Goal: Task Accomplishment & Management: Manage account settings

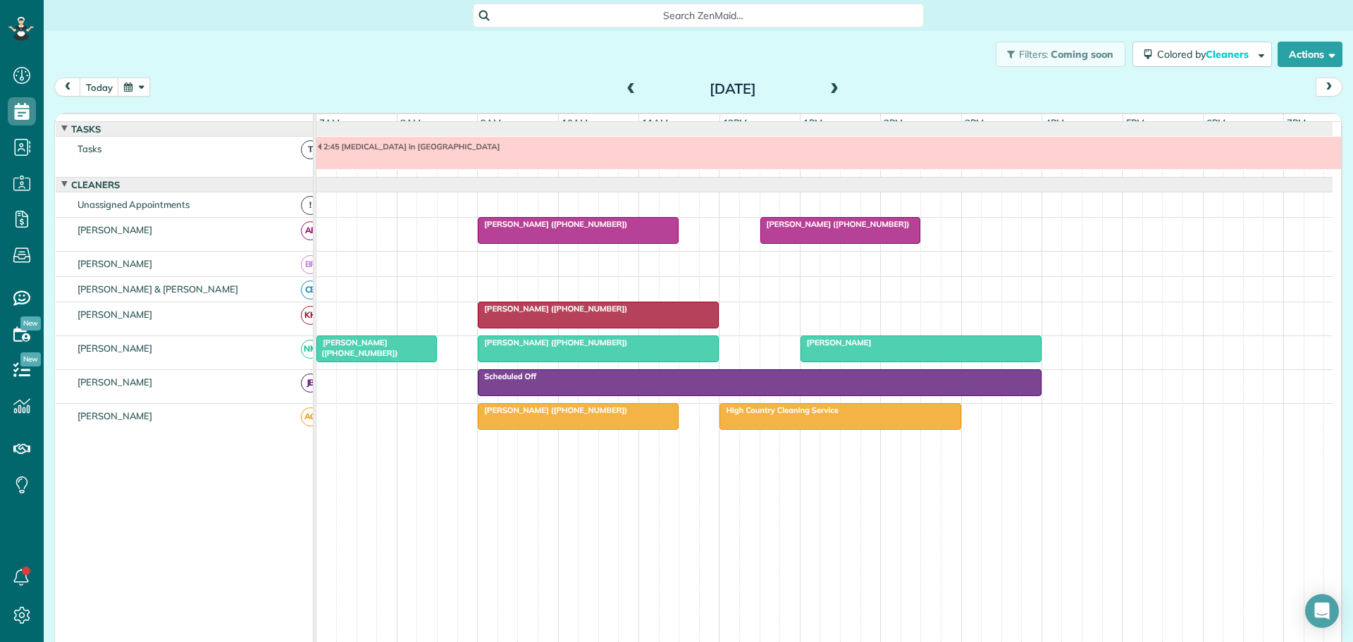
scroll to position [11, 0]
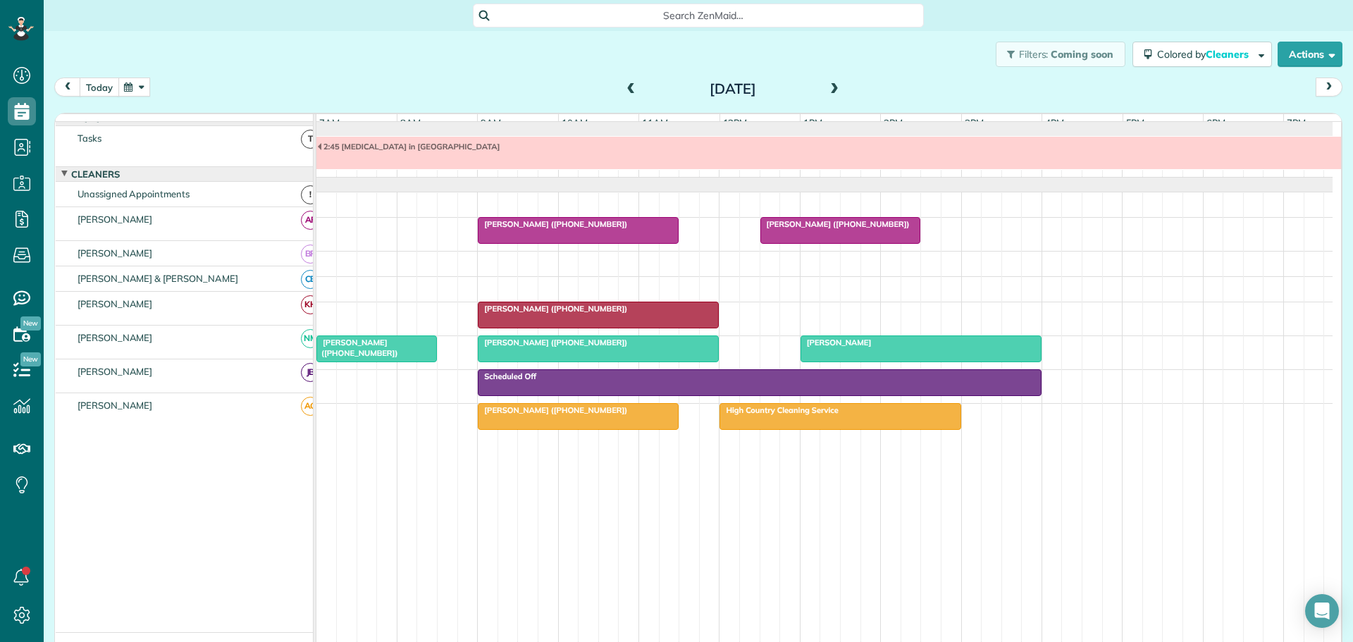
click at [95, 86] on button "today" at bounding box center [99, 86] width 39 height 19
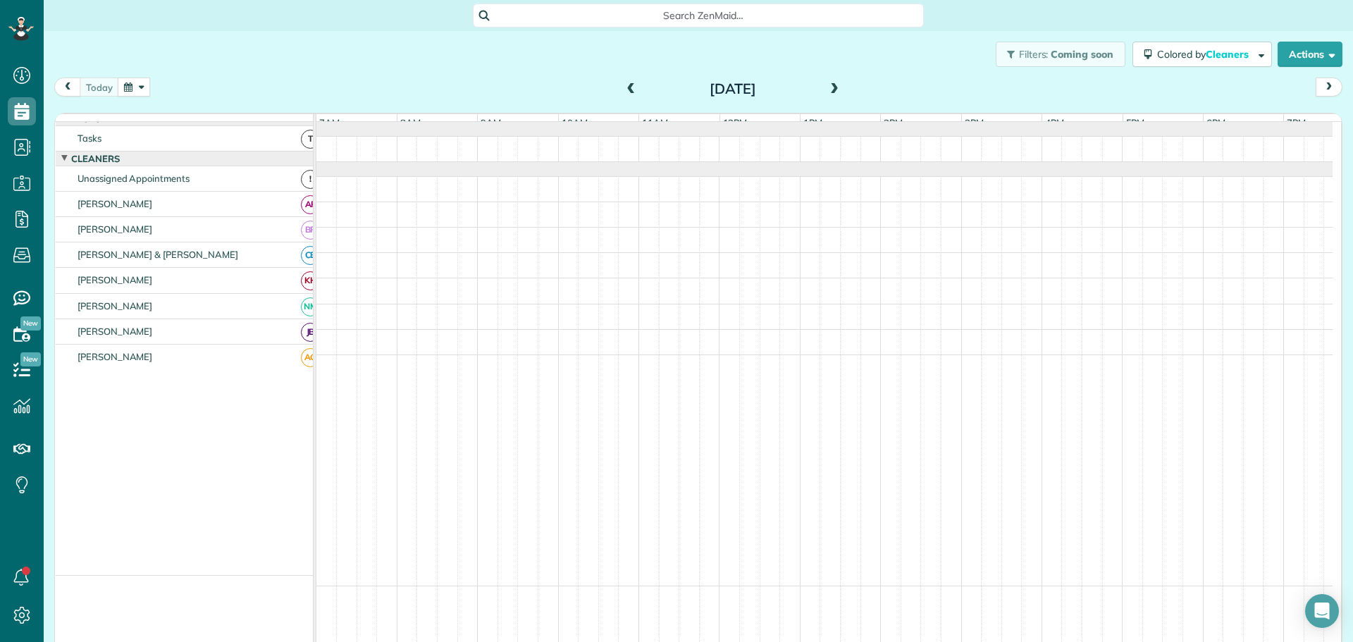
scroll to position [0, 0]
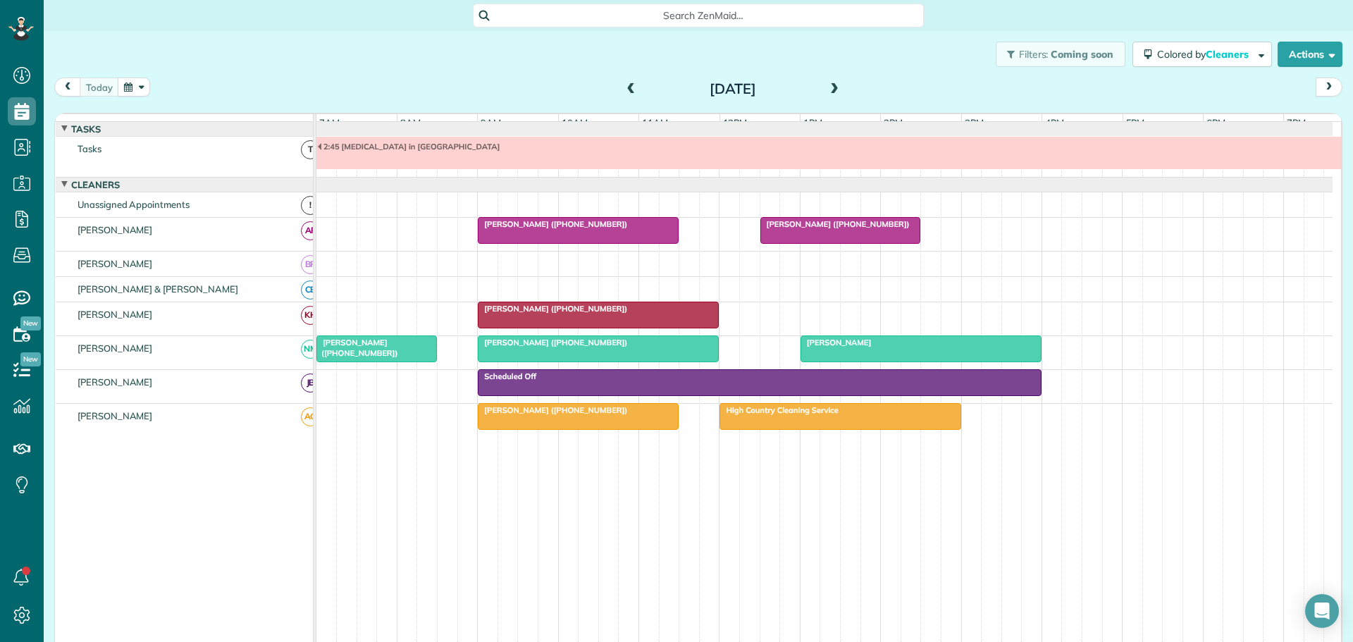
scroll to position [11, 0]
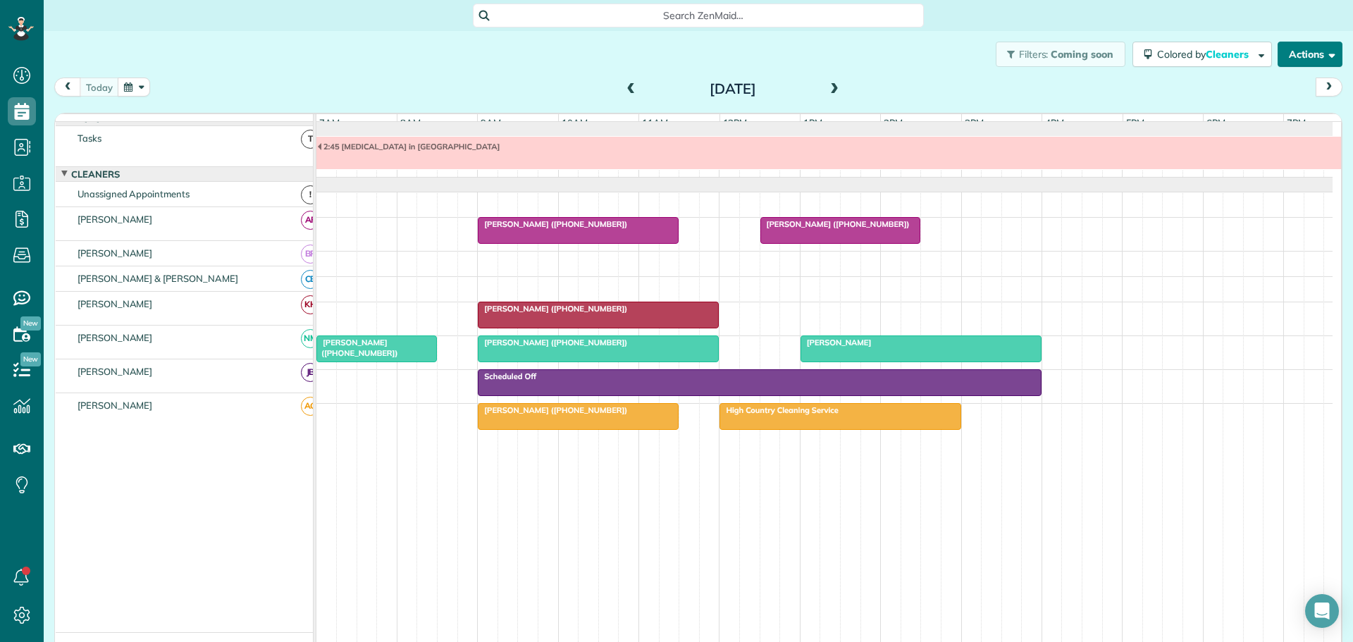
click at [1305, 55] on button "Actions" at bounding box center [1309, 54] width 65 height 25
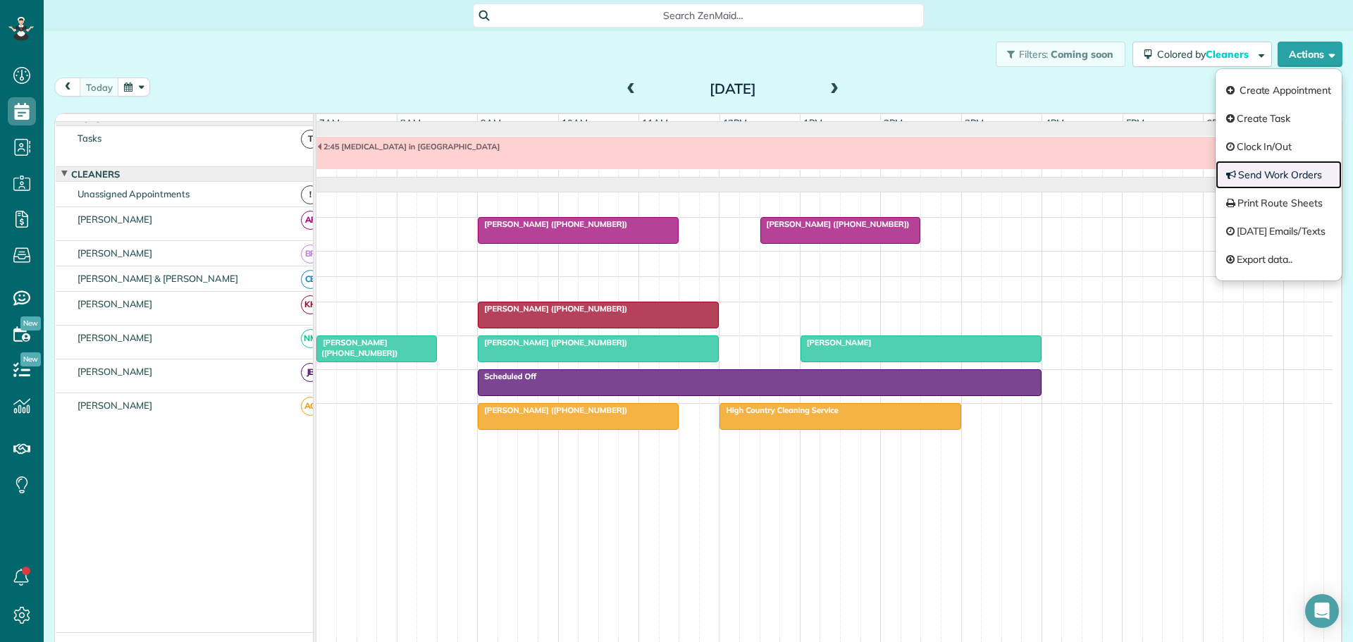
click at [1260, 170] on link "Send Work Orders" at bounding box center [1278, 175] width 126 height 28
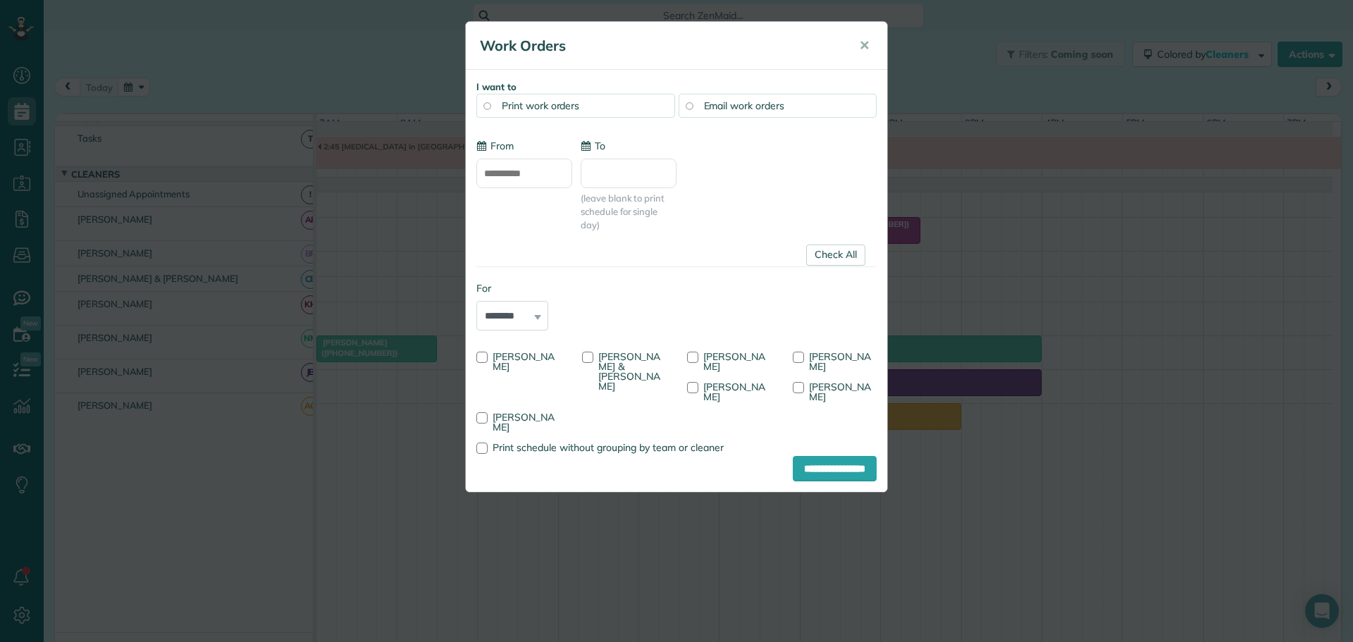
type input "**********"
drag, startPoint x: 588, startPoint y: 355, endPoint x: 596, endPoint y: 356, distance: 7.9
click at [594, 356] on label "[PERSON_NAME] & [PERSON_NAME]" at bounding box center [624, 371] width 85 height 39
click at [588, 357] on div at bounding box center [587, 357] width 11 height 11
click at [694, 354] on div at bounding box center [692, 357] width 11 height 11
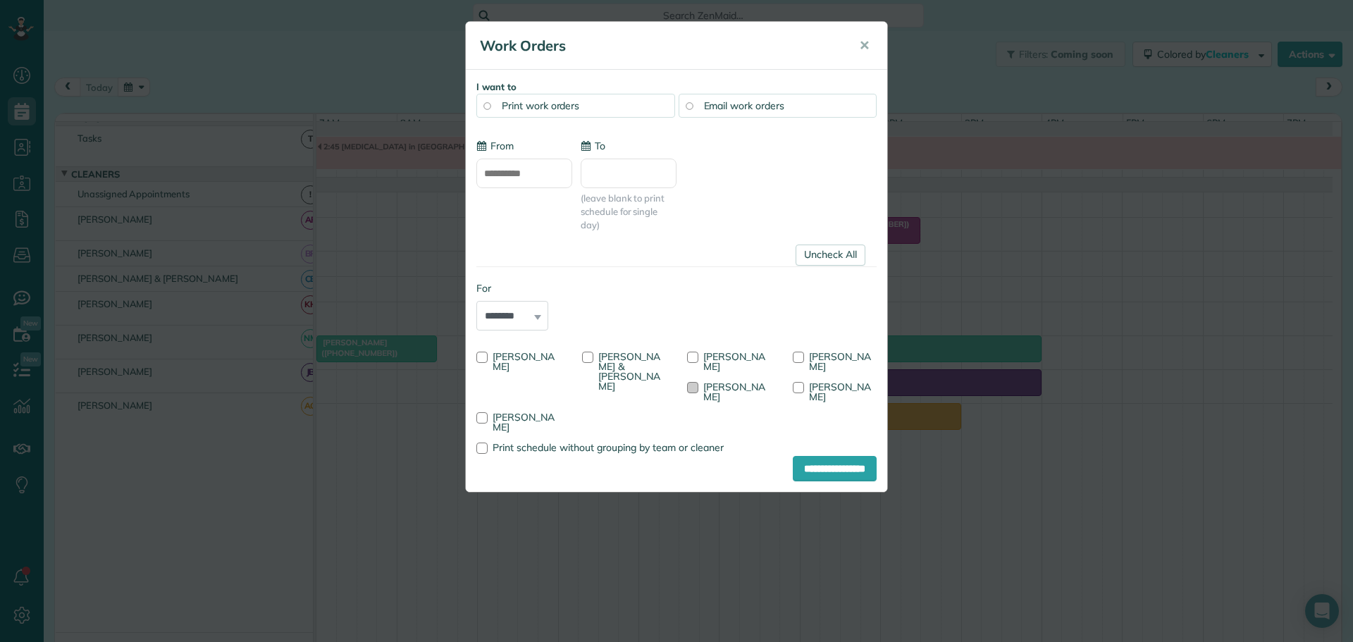
click at [696, 385] on div at bounding box center [692, 387] width 11 height 11
click at [809, 456] on input "**********" at bounding box center [835, 468] width 84 height 25
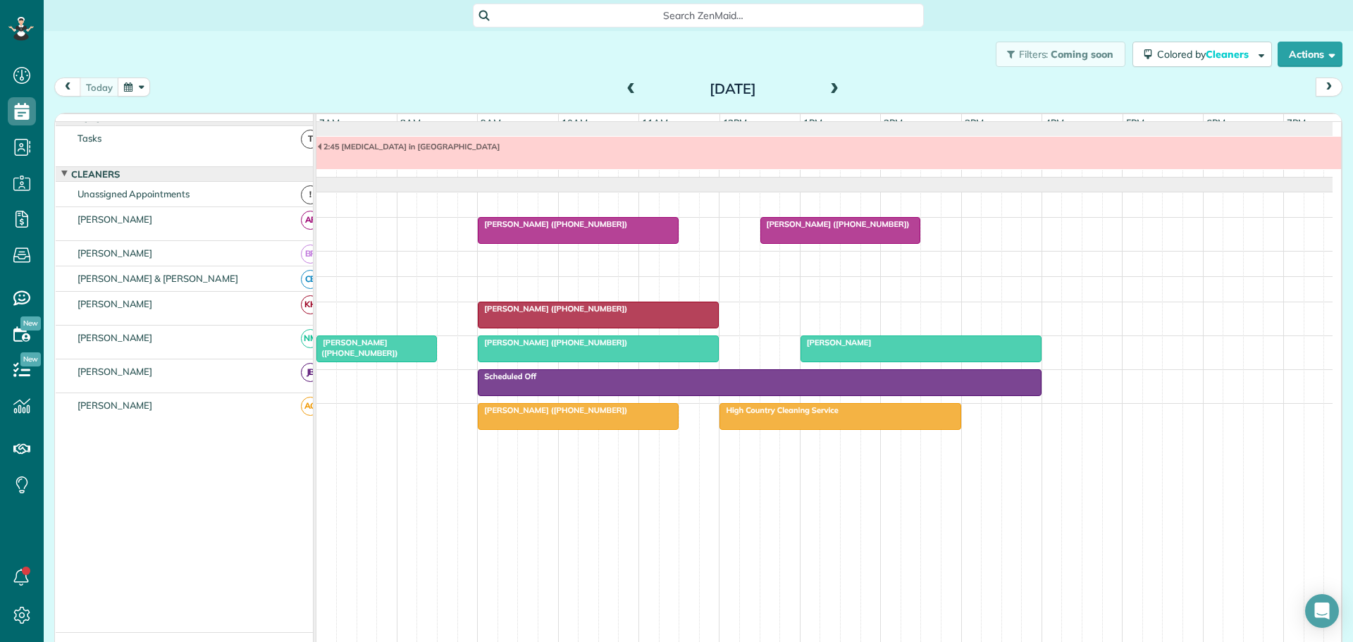
click at [851, 347] on span "Charles Bryant" at bounding box center [836, 342] width 73 height 10
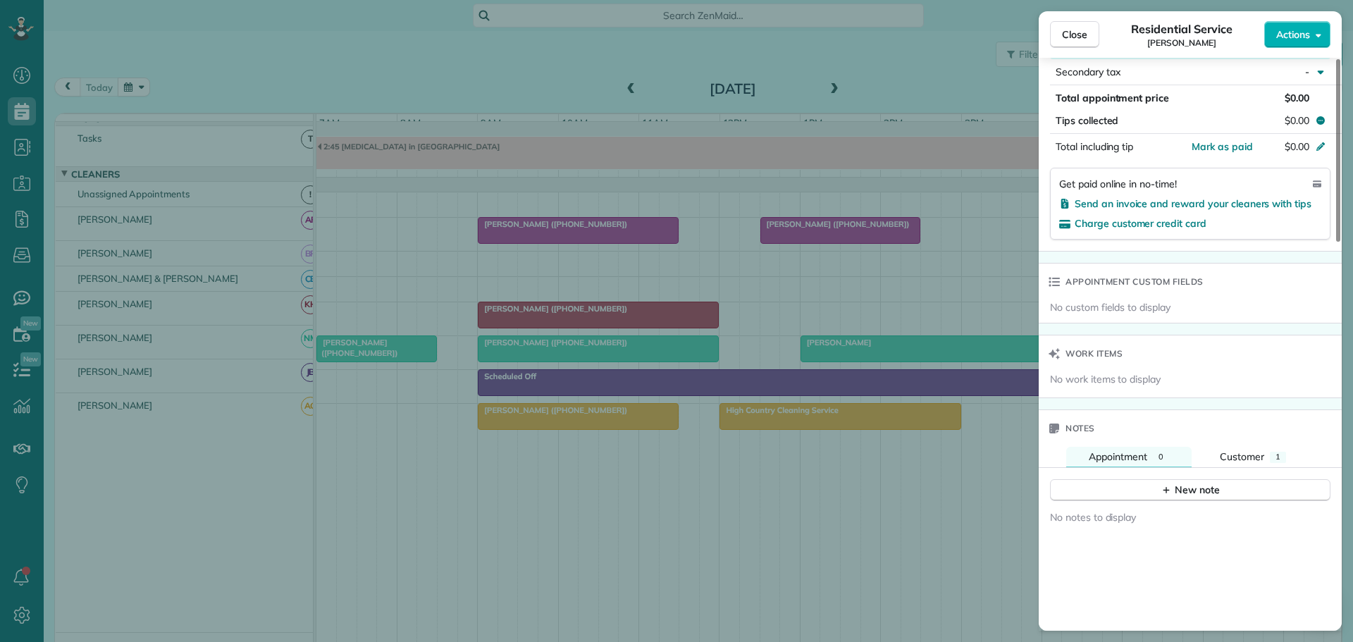
scroll to position [1057, 0]
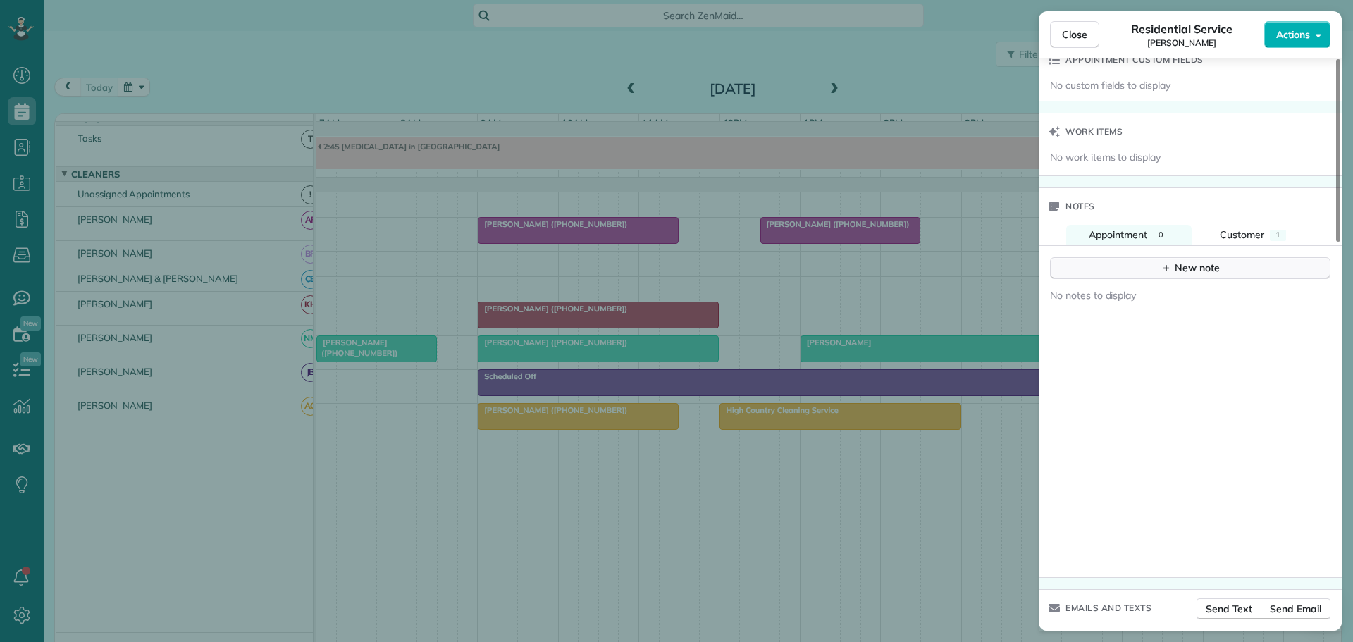
click at [1206, 261] on div "New note" at bounding box center [1189, 268] width 59 height 15
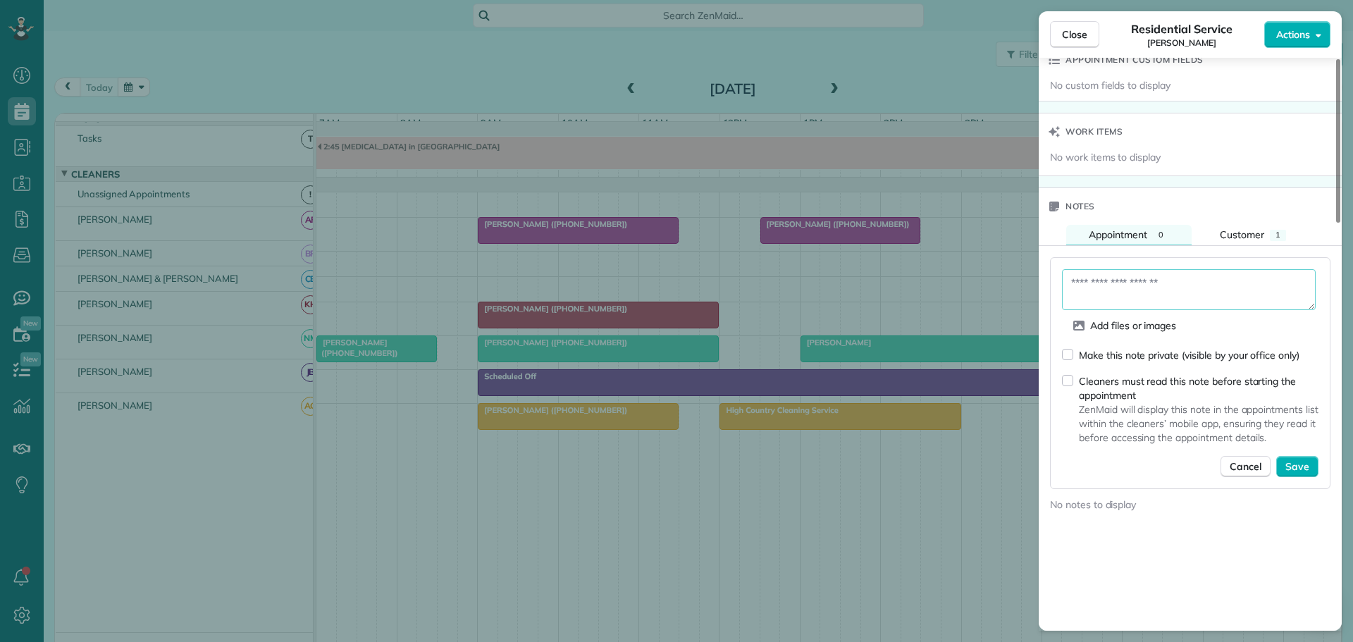
click at [1122, 274] on textarea at bounding box center [1189, 289] width 254 height 41
type textarea "**********"
click at [1293, 459] on span "Save" at bounding box center [1297, 466] width 24 height 14
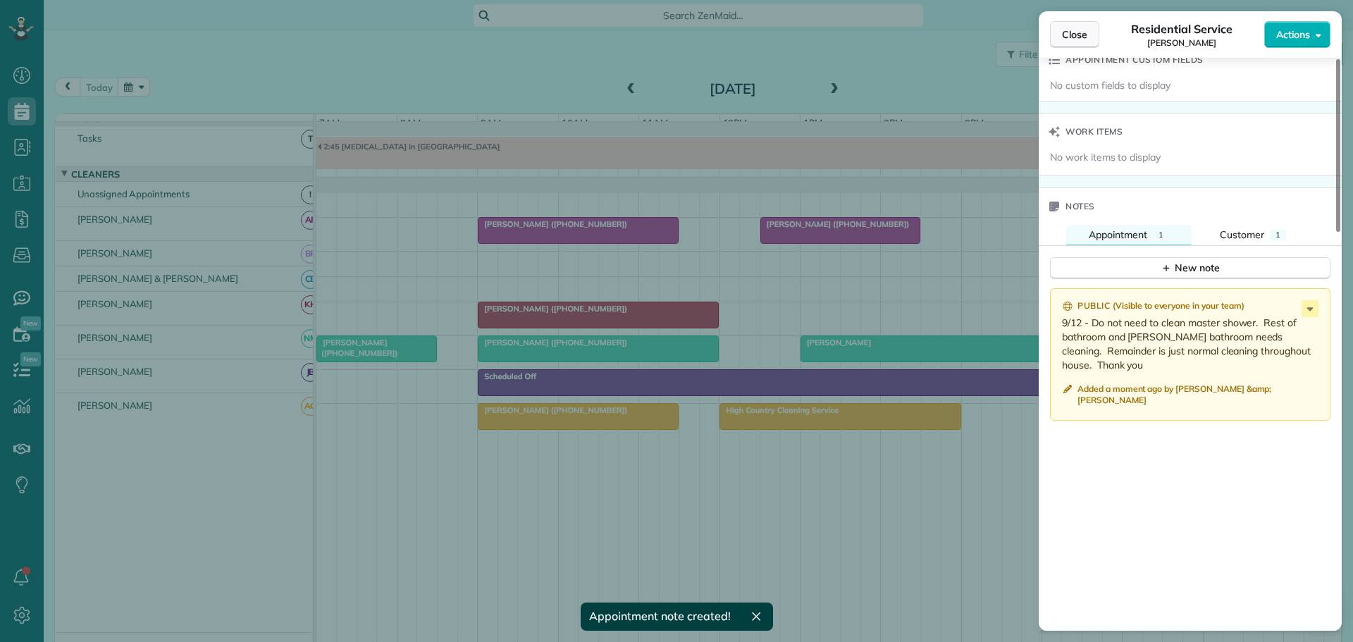
click at [1073, 32] on span "Close" at bounding box center [1074, 34] width 25 height 14
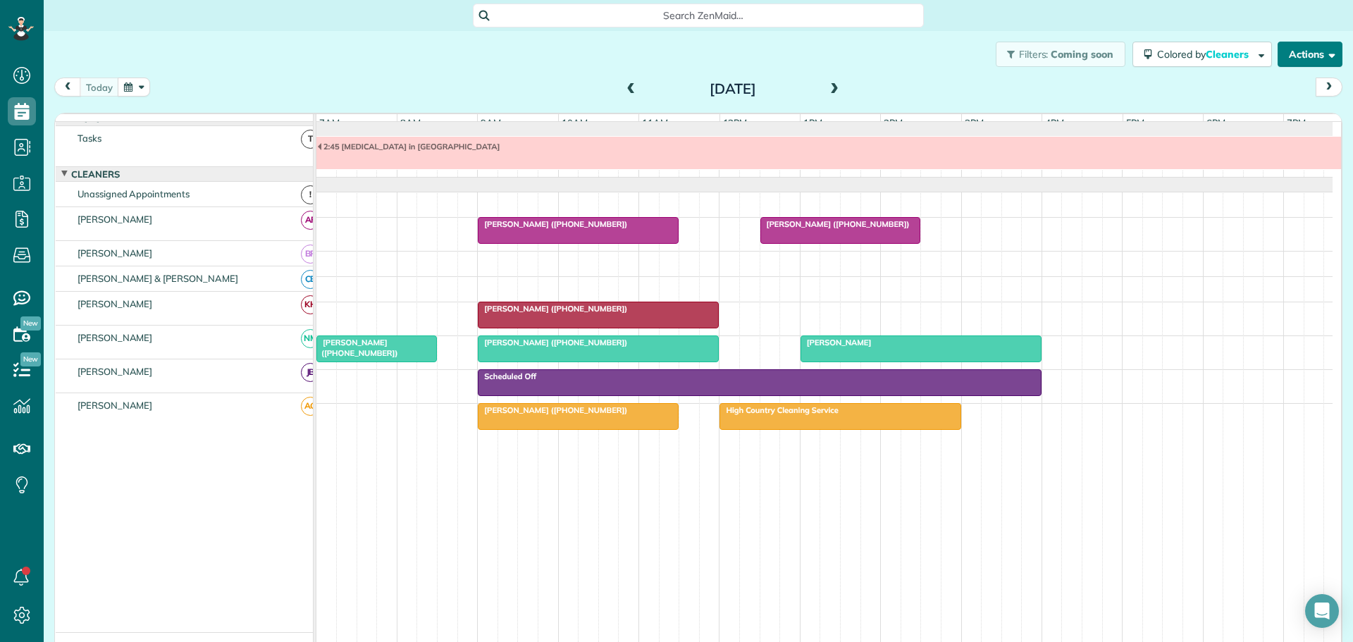
click at [1286, 48] on button "Actions" at bounding box center [1309, 54] width 65 height 25
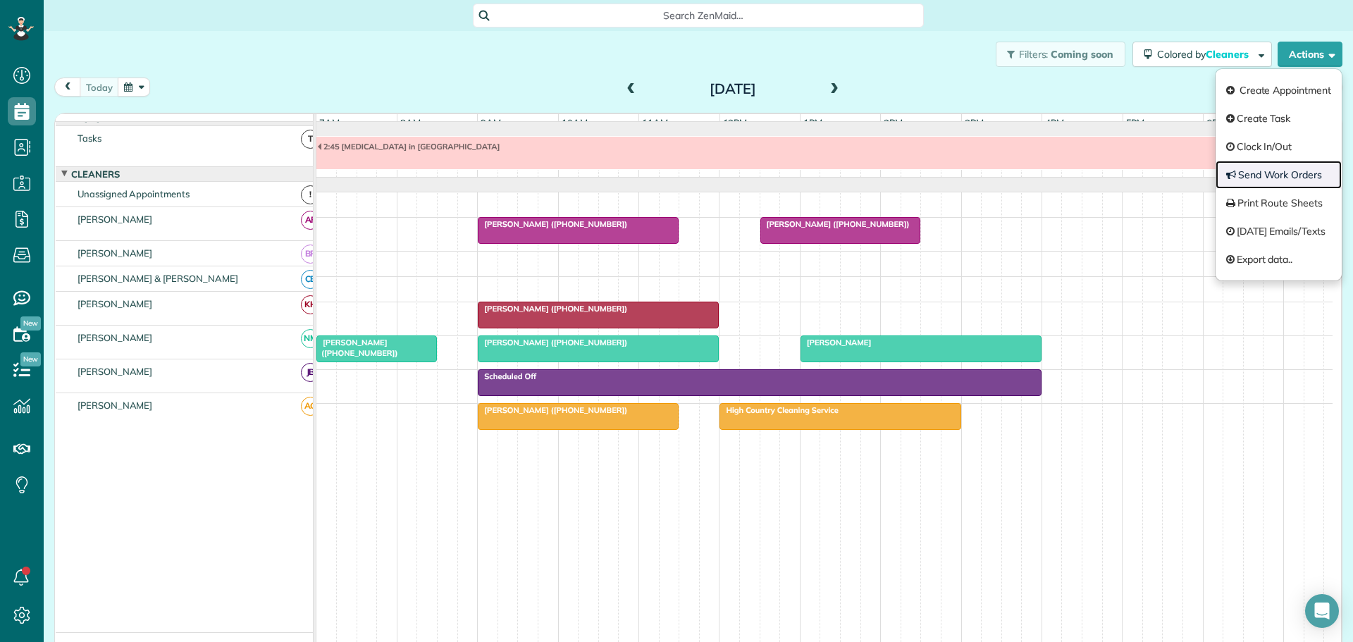
click at [1284, 170] on link "Send Work Orders" at bounding box center [1278, 175] width 126 height 28
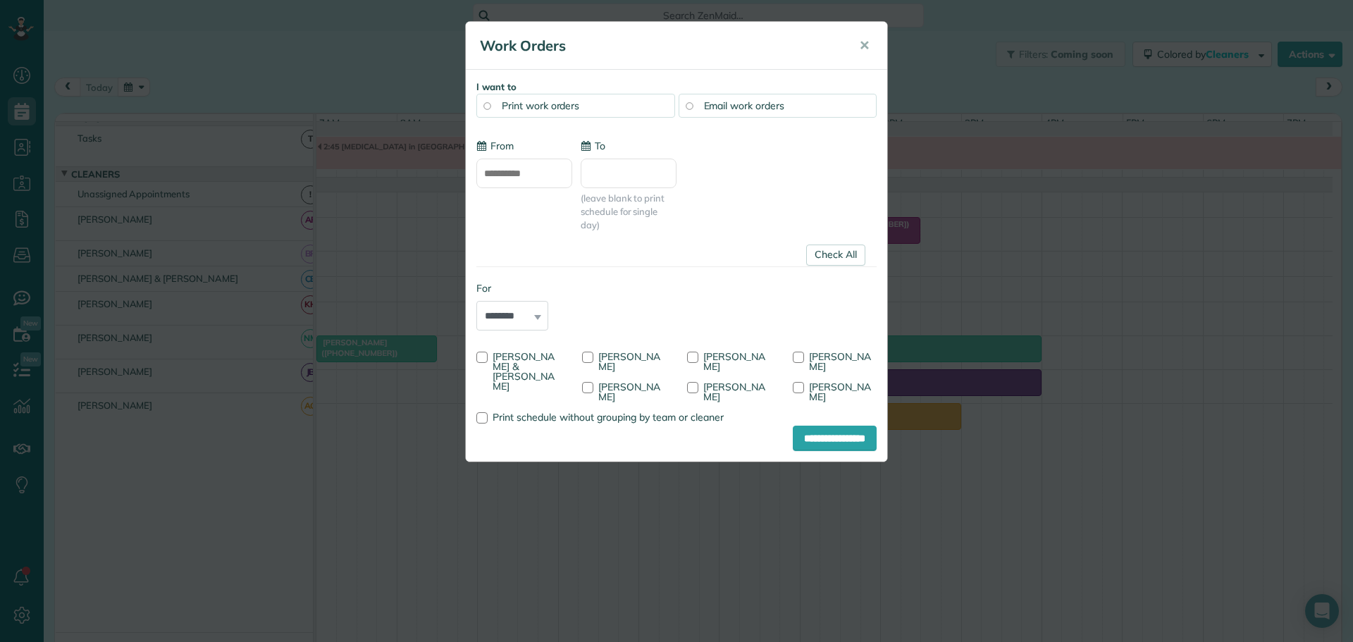
type input "**********"
click at [480, 355] on div at bounding box center [481, 357] width 11 height 11
click at [584, 385] on div at bounding box center [587, 387] width 11 height 11
click at [695, 356] on div at bounding box center [692, 357] width 11 height 11
drag, startPoint x: 807, startPoint y: 424, endPoint x: 805, endPoint y: 411, distance: 13.6
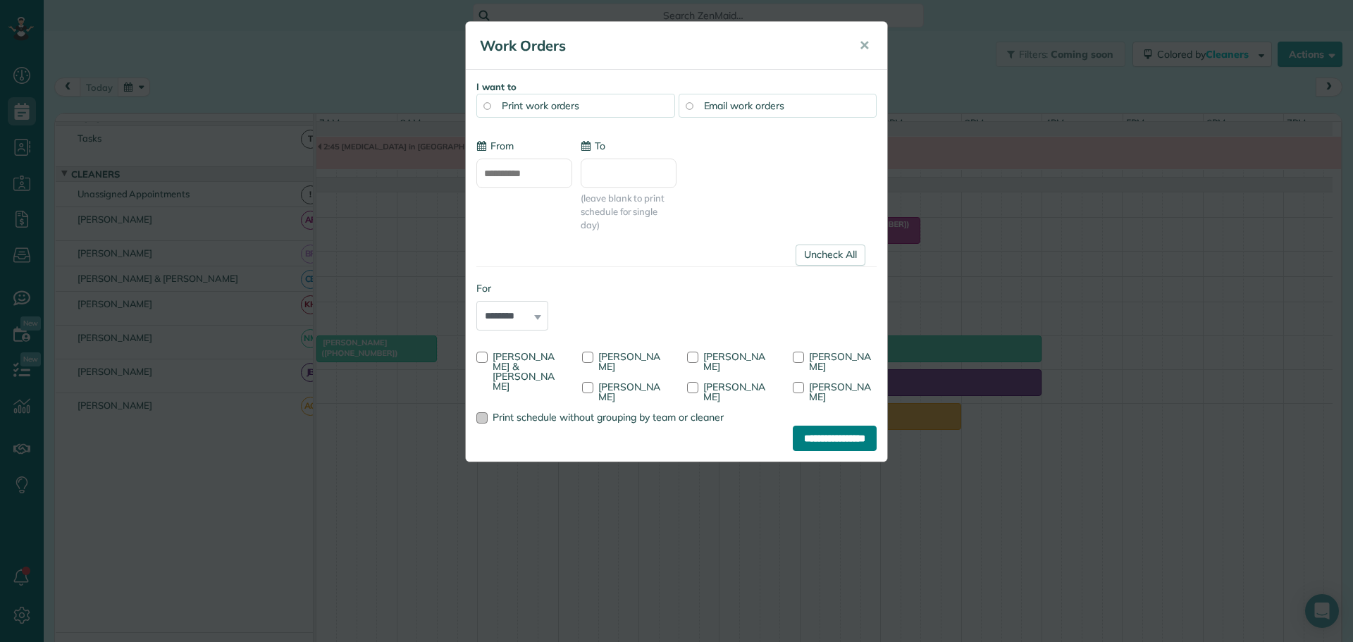
click at [807, 426] on input "**********" at bounding box center [835, 438] width 84 height 25
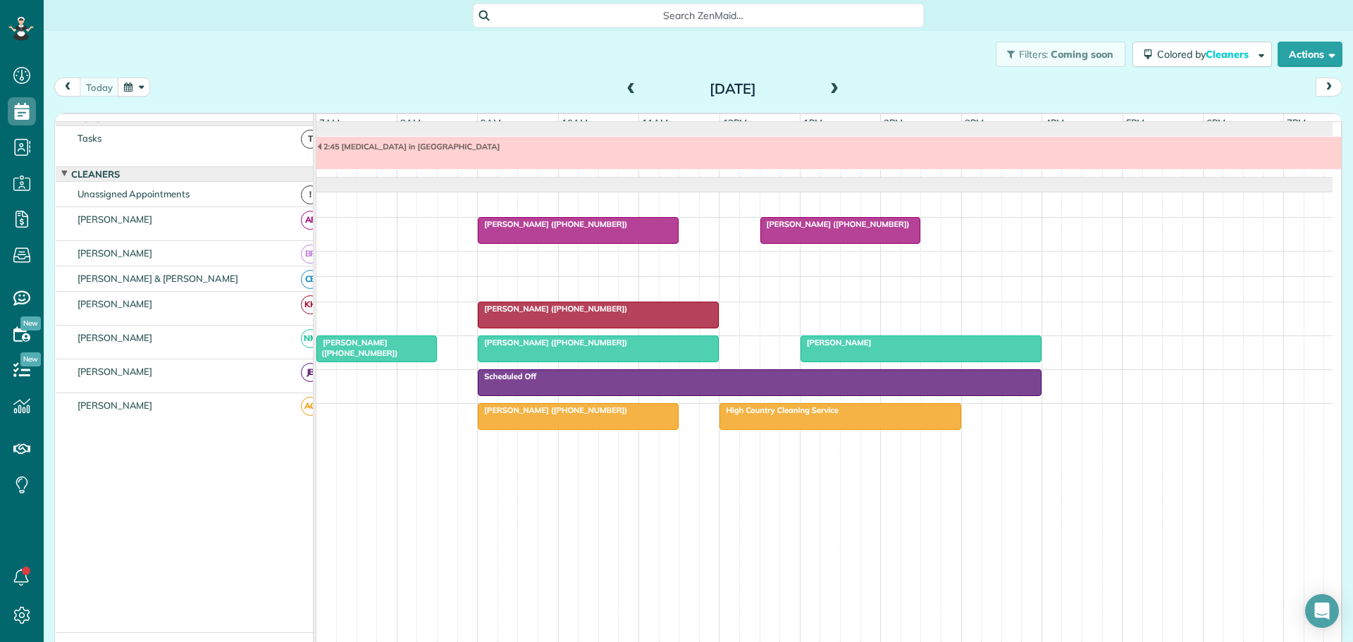
click at [375, 357] on span "Alison Neely (+19196070563)" at bounding box center [357, 347] width 82 height 20
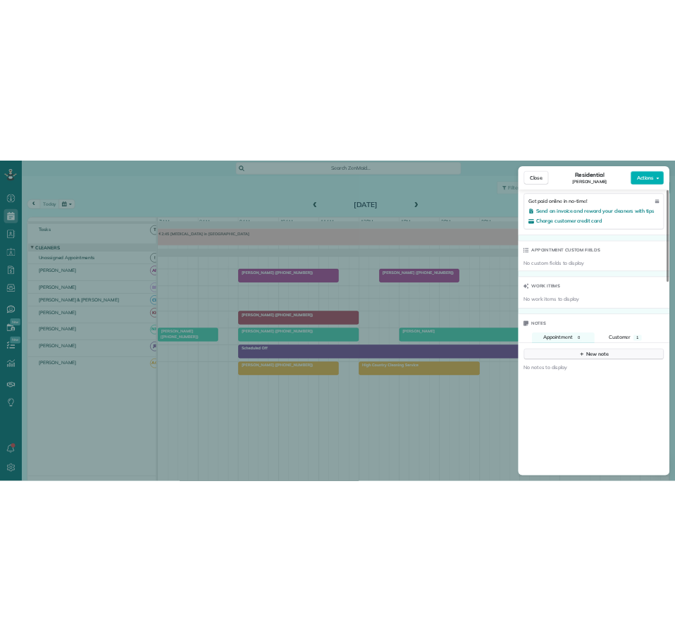
scroll to position [916, 0]
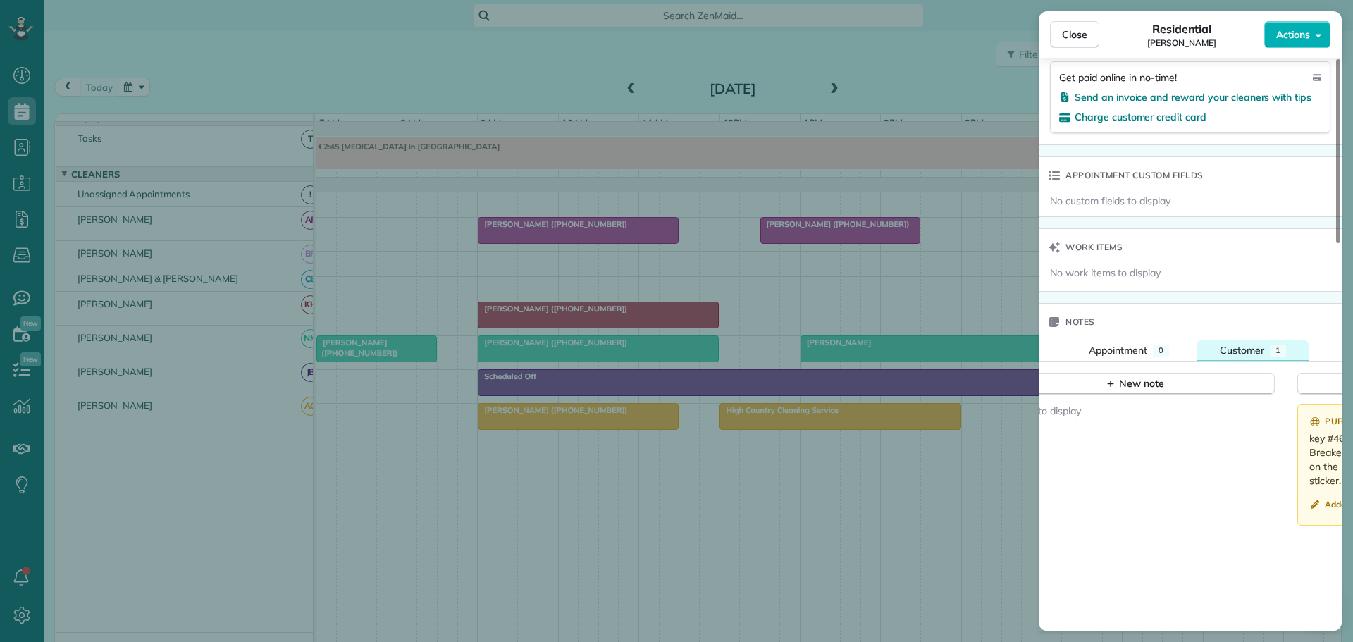
click at [1248, 342] on button "Customer 1" at bounding box center [1252, 350] width 111 height 20
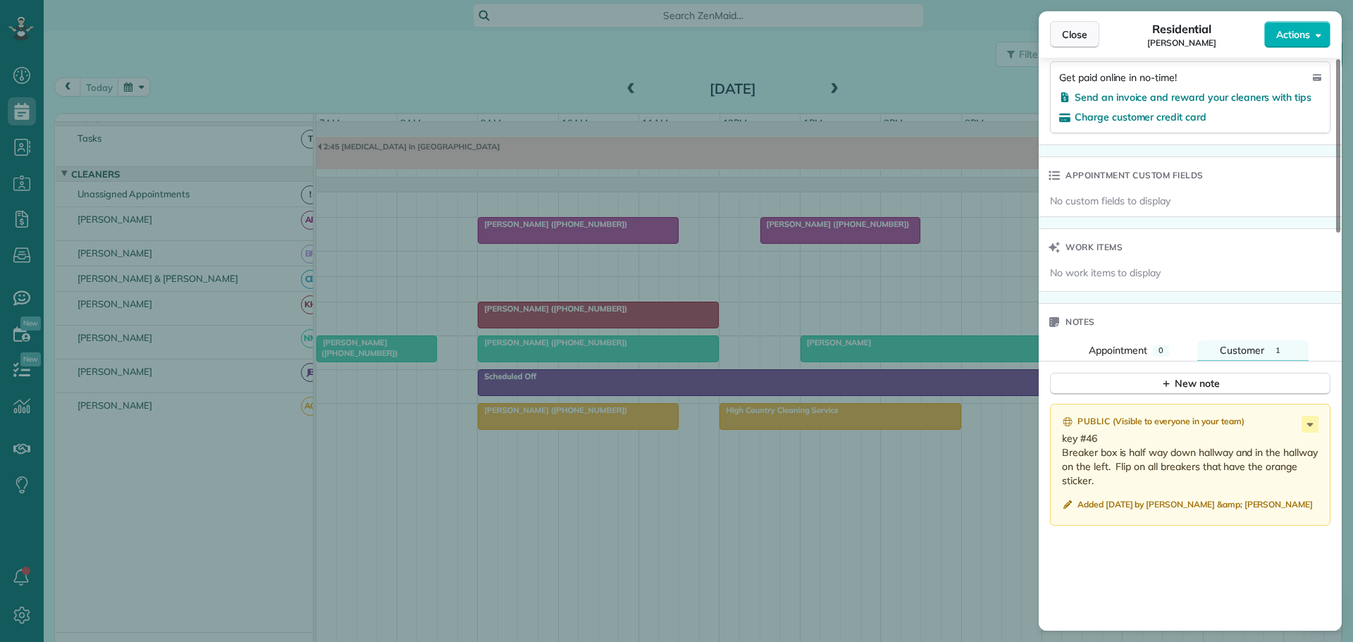
click at [1081, 30] on span "Close" at bounding box center [1074, 34] width 25 height 14
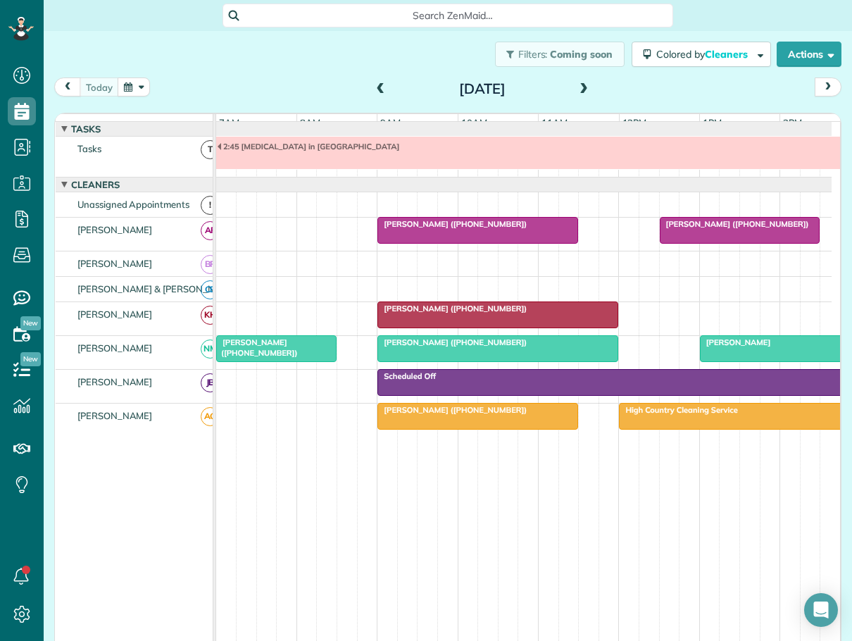
click at [378, 86] on span at bounding box center [380, 89] width 15 height 13
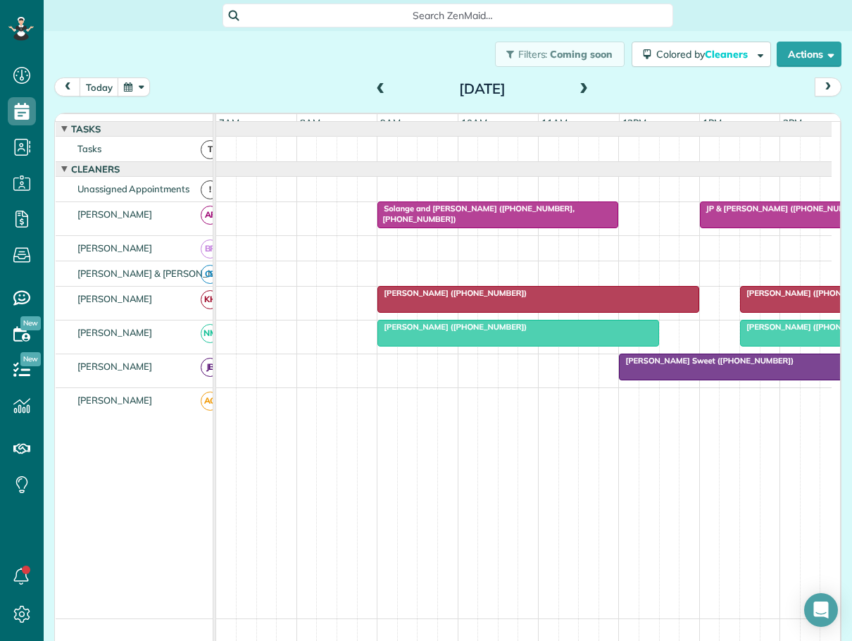
click at [719, 366] on span "Mrs. Bricca Sweet (+18289648406)" at bounding box center [707, 361] width 176 height 10
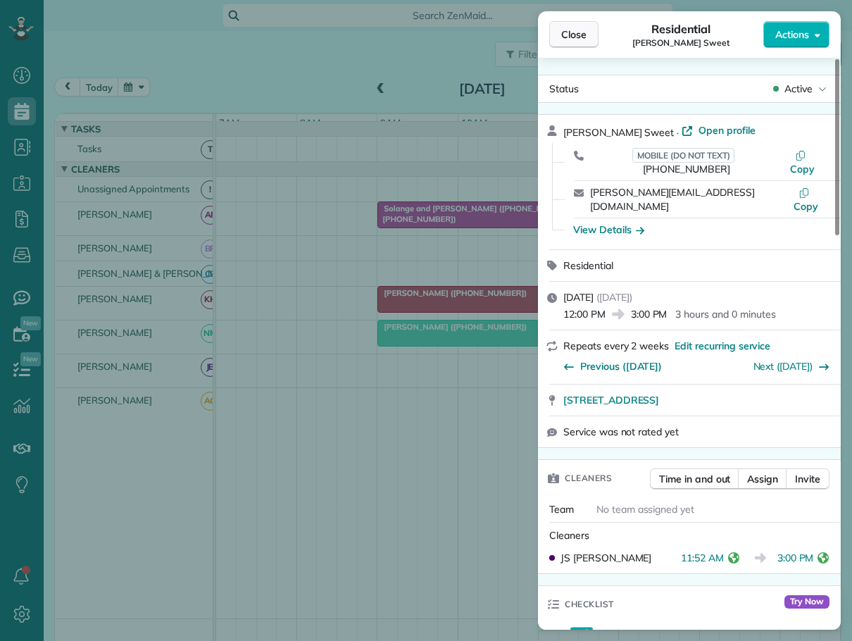
click at [569, 33] on span "Close" at bounding box center [573, 34] width 25 height 14
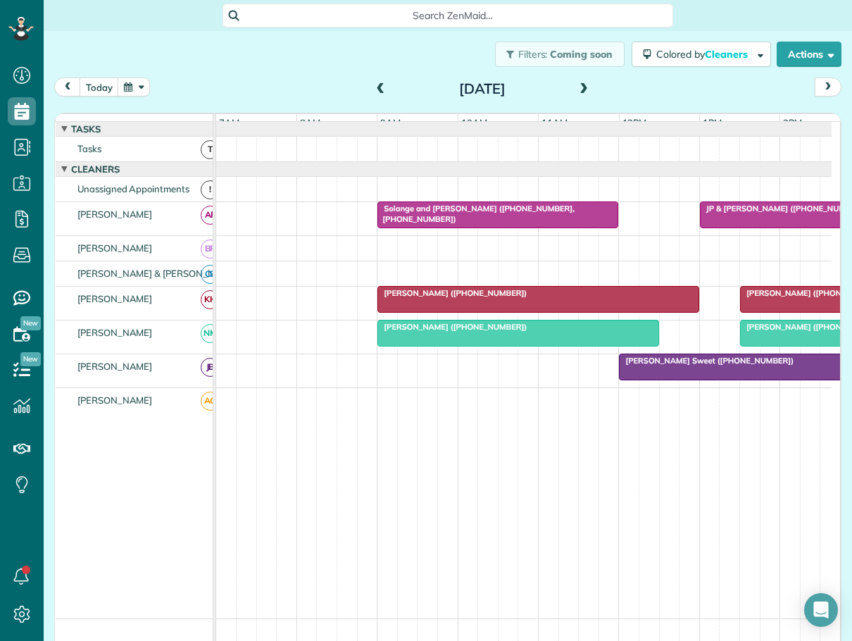
click at [769, 332] on span "Ramses Meijer (+17739993450)" at bounding box center [815, 327] width 151 height 10
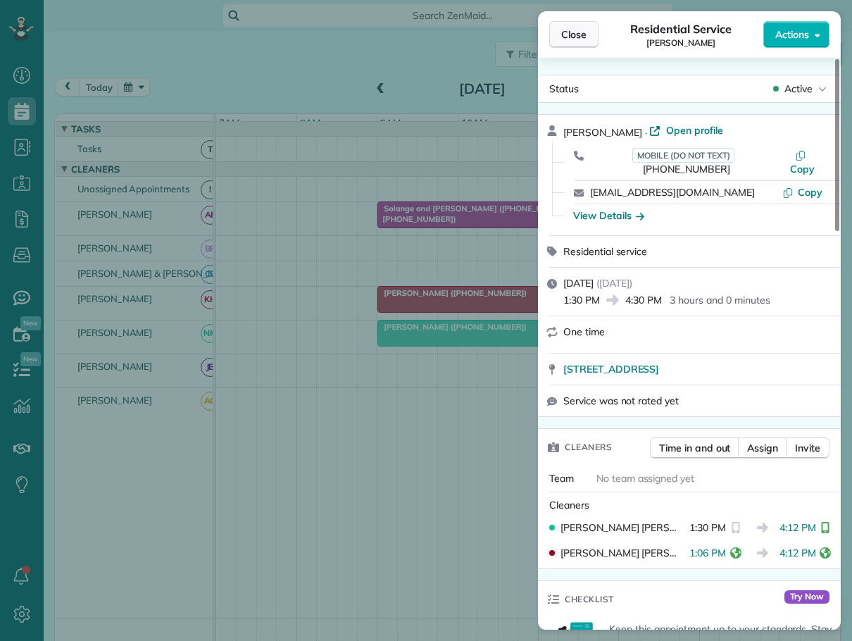
click at [578, 37] on span "Close" at bounding box center [573, 34] width 25 height 14
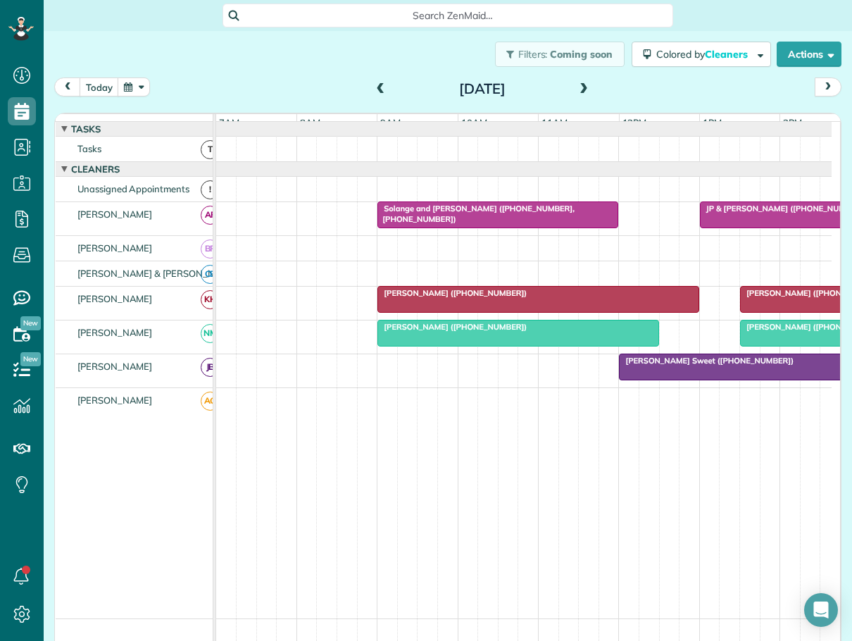
click at [538, 220] on span "Solange and Arjun Ajmani (+19195309888, +19199241630)" at bounding box center [476, 214] width 198 height 20
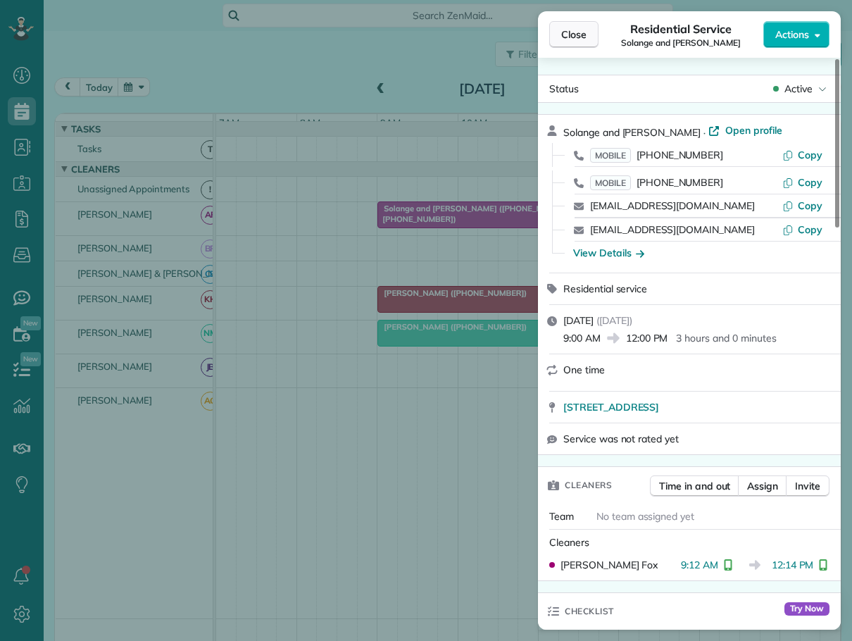
click at [568, 36] on span "Close" at bounding box center [573, 34] width 25 height 14
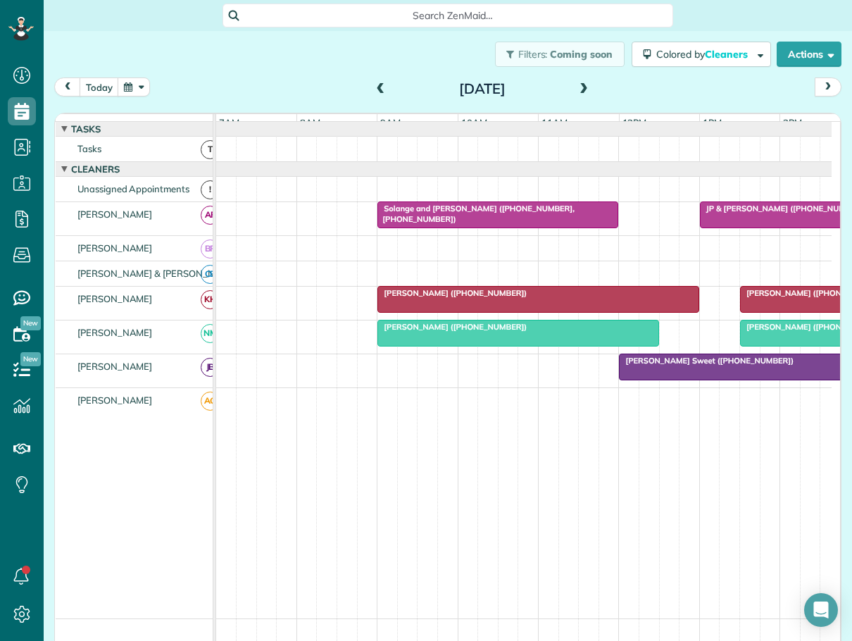
click at [771, 213] on span "JP & Denise Martz (+18287734337)" at bounding box center [784, 209] width 168 height 10
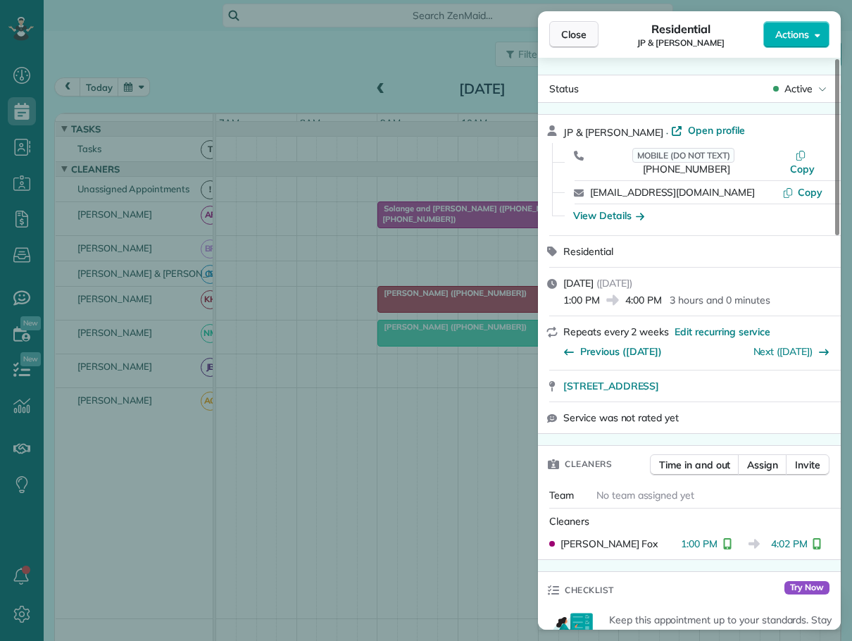
click at [573, 33] on span "Close" at bounding box center [573, 34] width 25 height 14
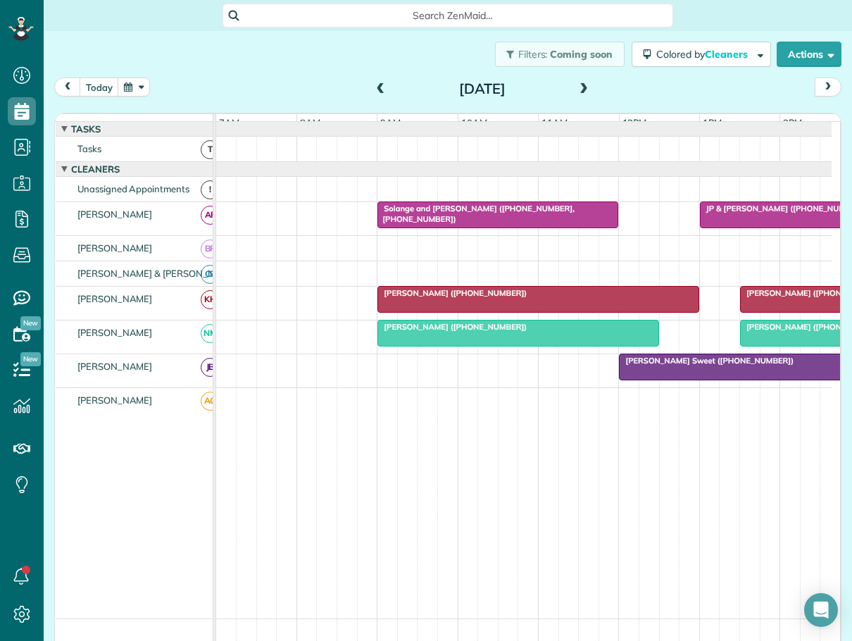
click at [527, 298] on div "Valerie Midgett (+18287195603)" at bounding box center [539, 293] width 314 height 10
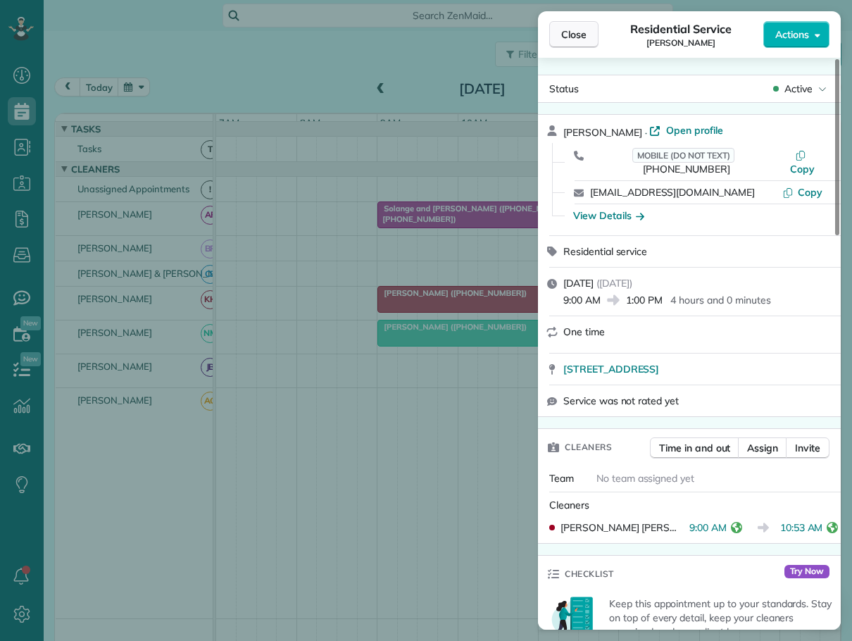
click at [581, 30] on span "Close" at bounding box center [573, 34] width 25 height 14
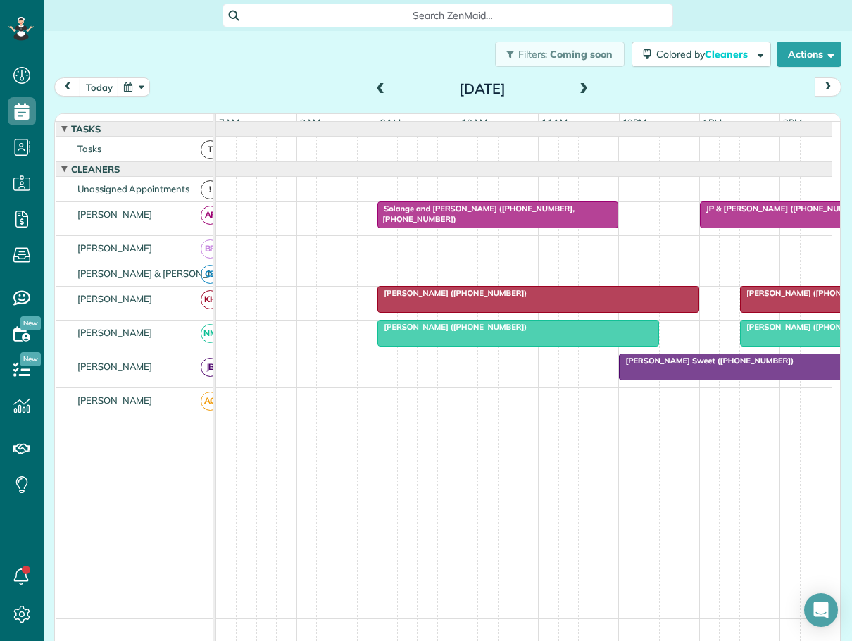
click at [765, 298] on span "Ramses Meijer (+17739993450)" at bounding box center [815, 293] width 151 height 10
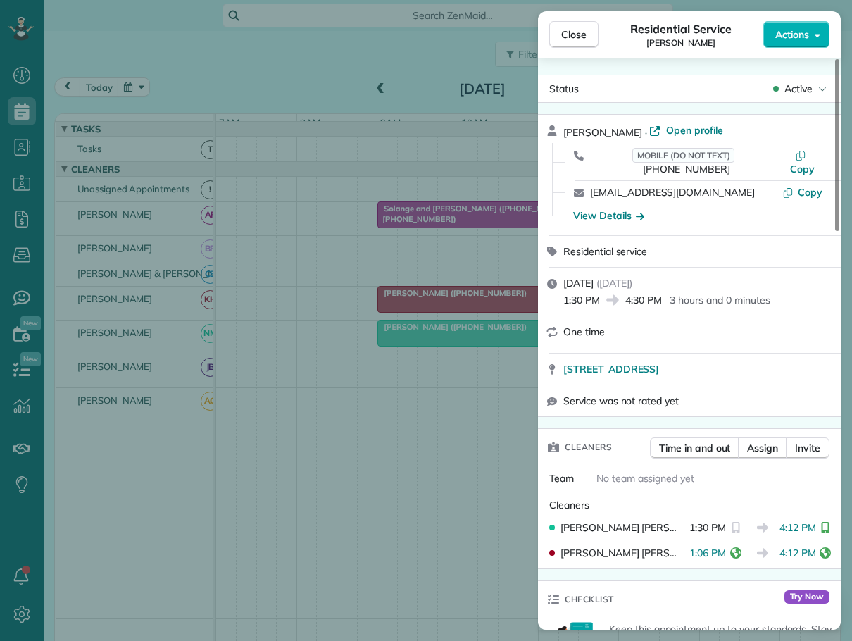
drag, startPoint x: 571, startPoint y: 27, endPoint x: 714, endPoint y: 73, distance: 149.5
click at [573, 27] on button "Close" at bounding box center [574, 34] width 49 height 27
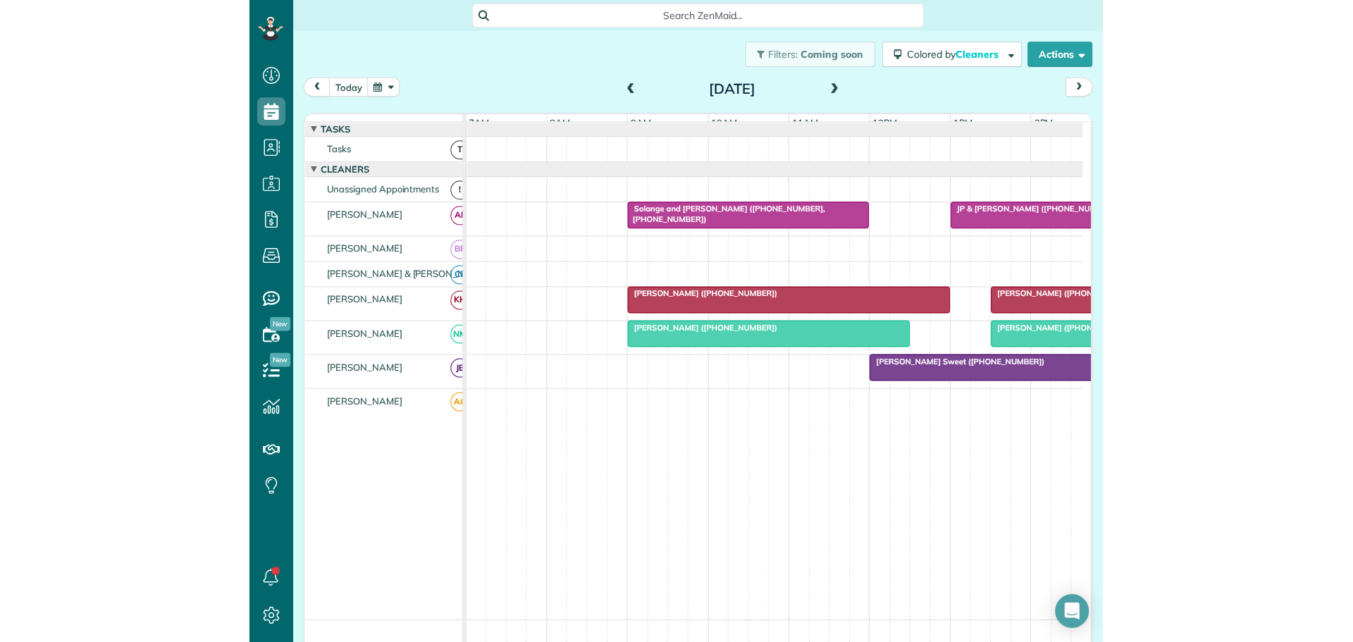
scroll to position [642, 44]
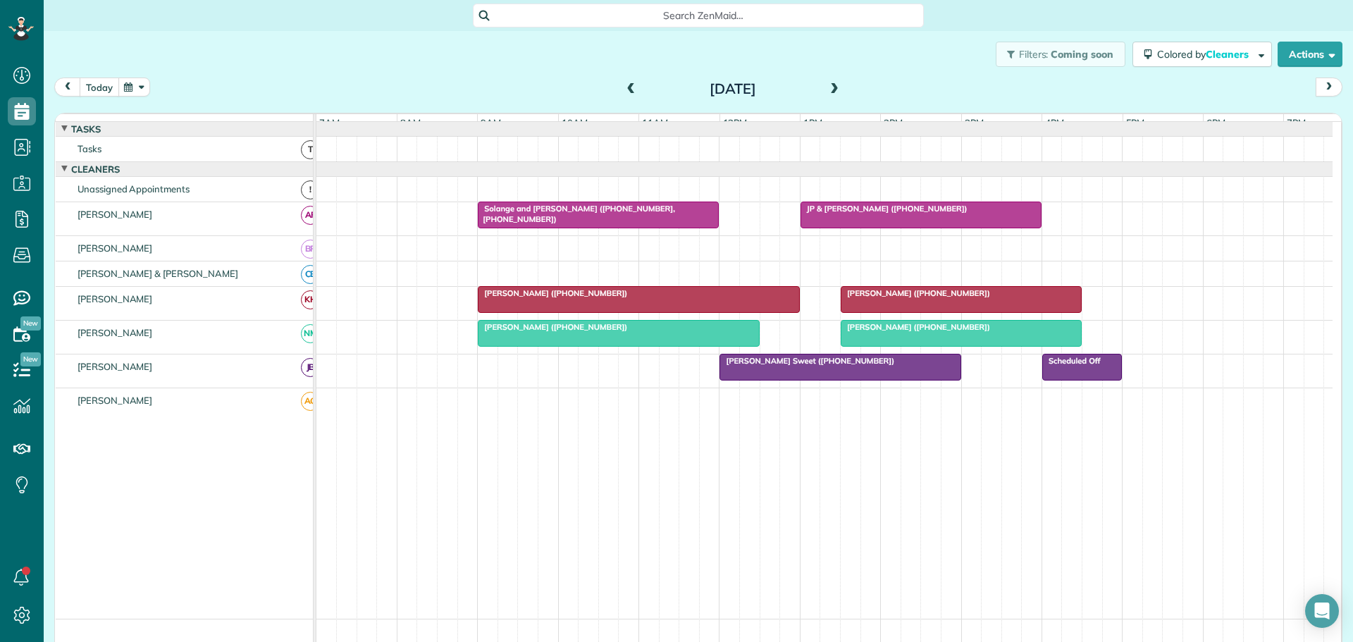
click at [94, 87] on button "today" at bounding box center [99, 86] width 39 height 19
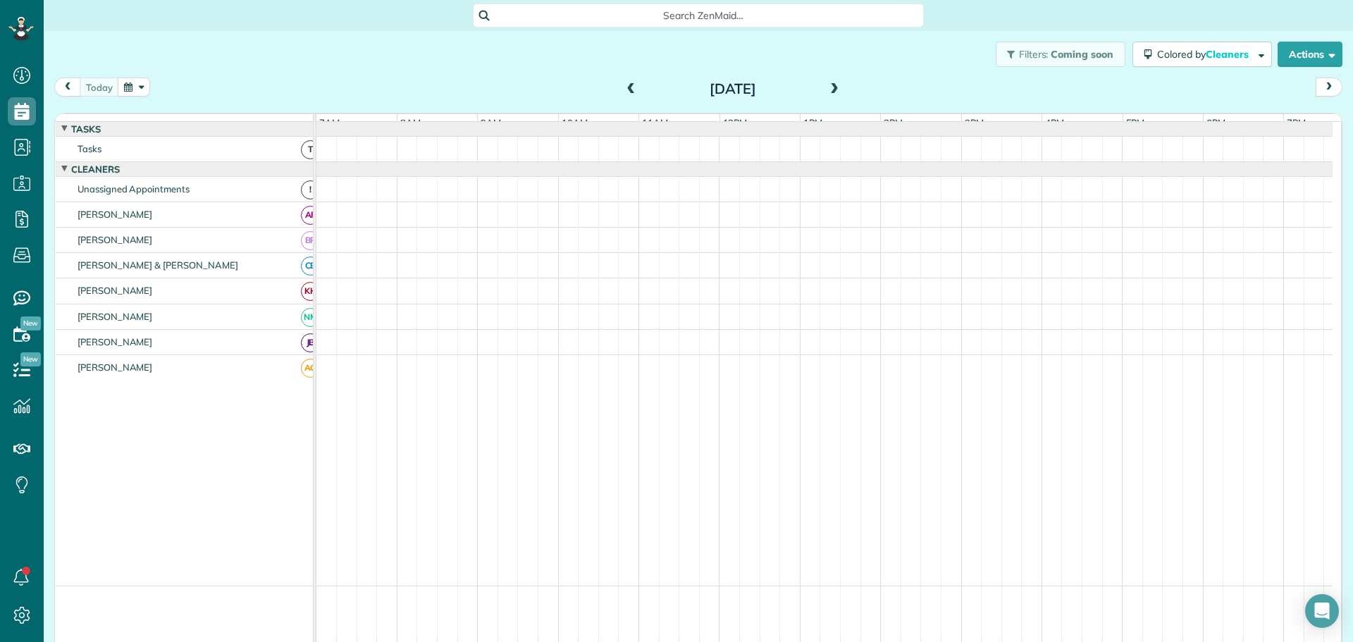
scroll to position [11, 0]
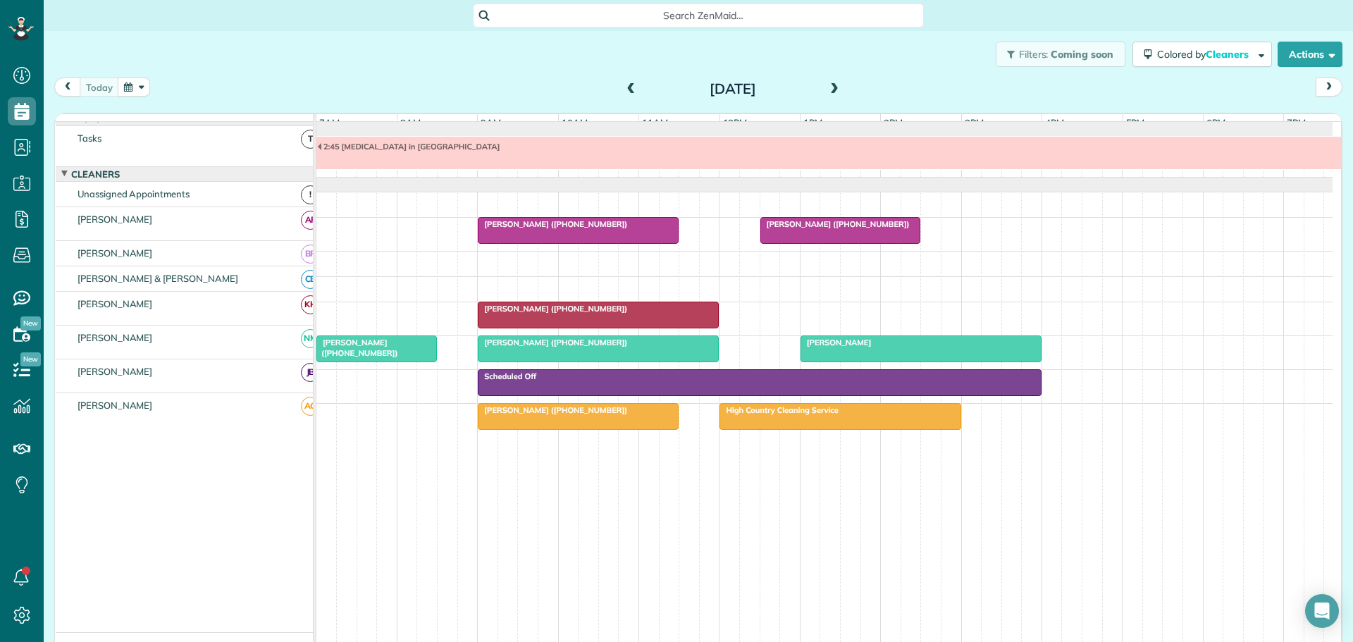
click at [369, 351] on div "Alison Neely (+19196070563)" at bounding box center [377, 347] width 112 height 20
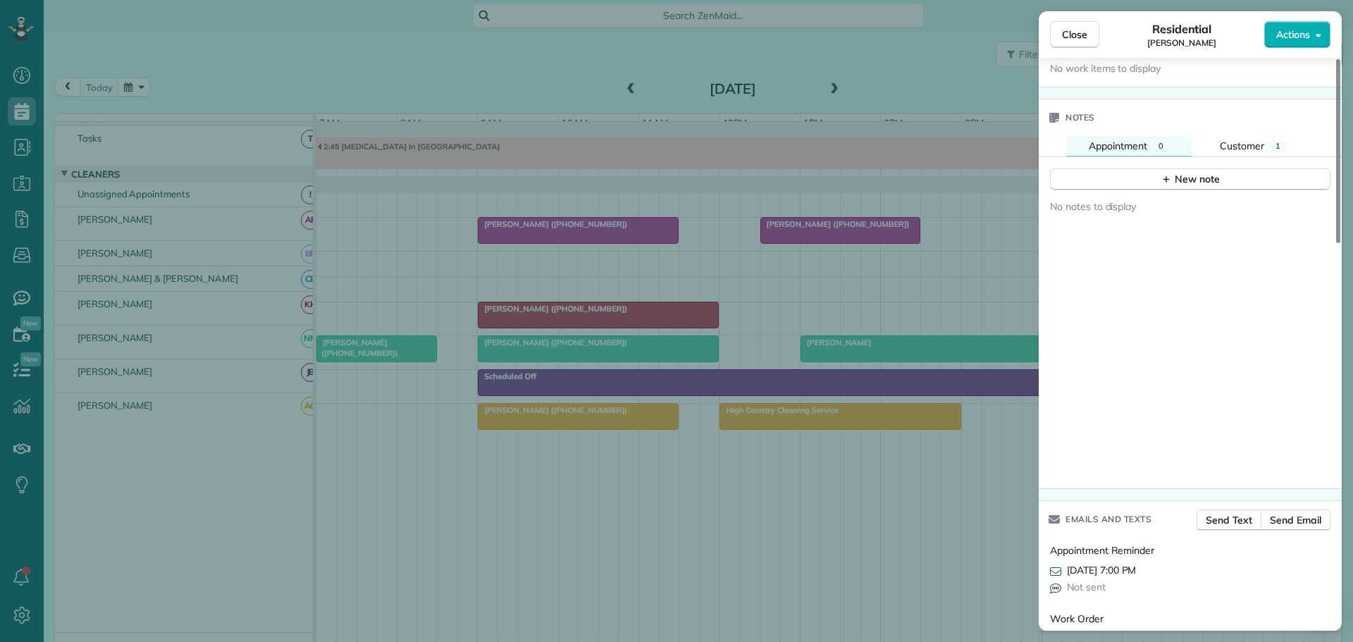
scroll to position [1127, 0]
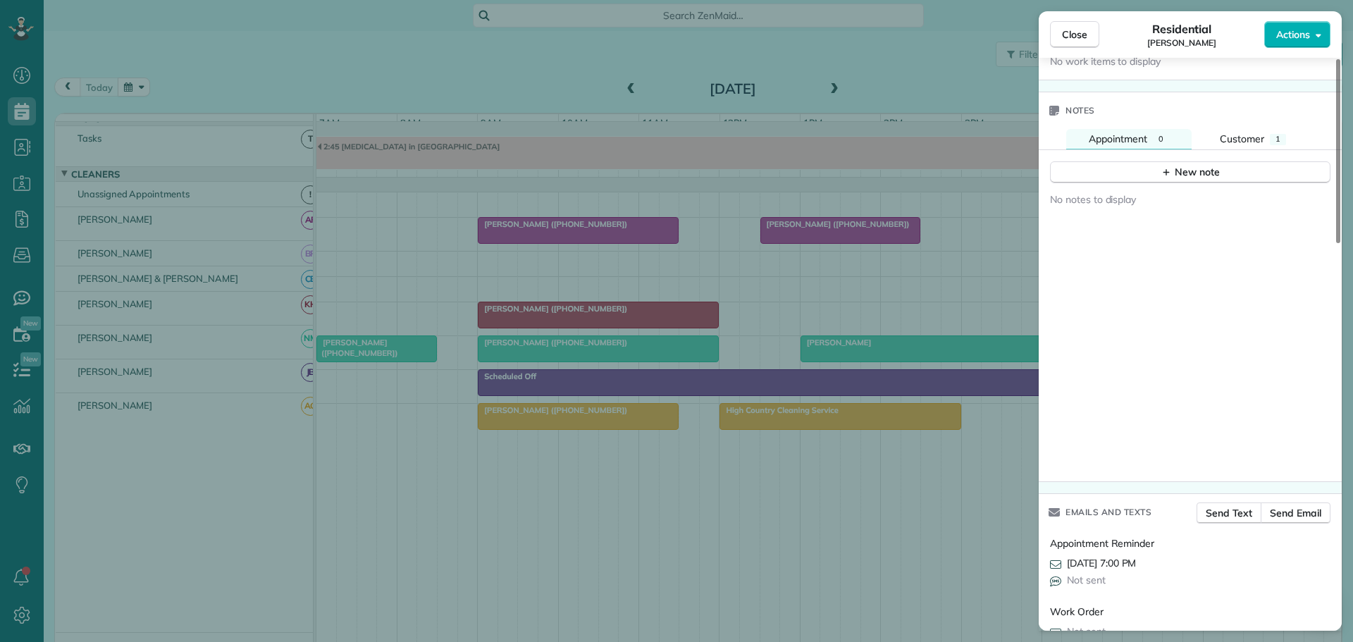
drag, startPoint x: 1081, startPoint y: 35, endPoint x: 1047, endPoint y: 59, distance: 41.9
click at [1079, 36] on span "Close" at bounding box center [1074, 34] width 25 height 14
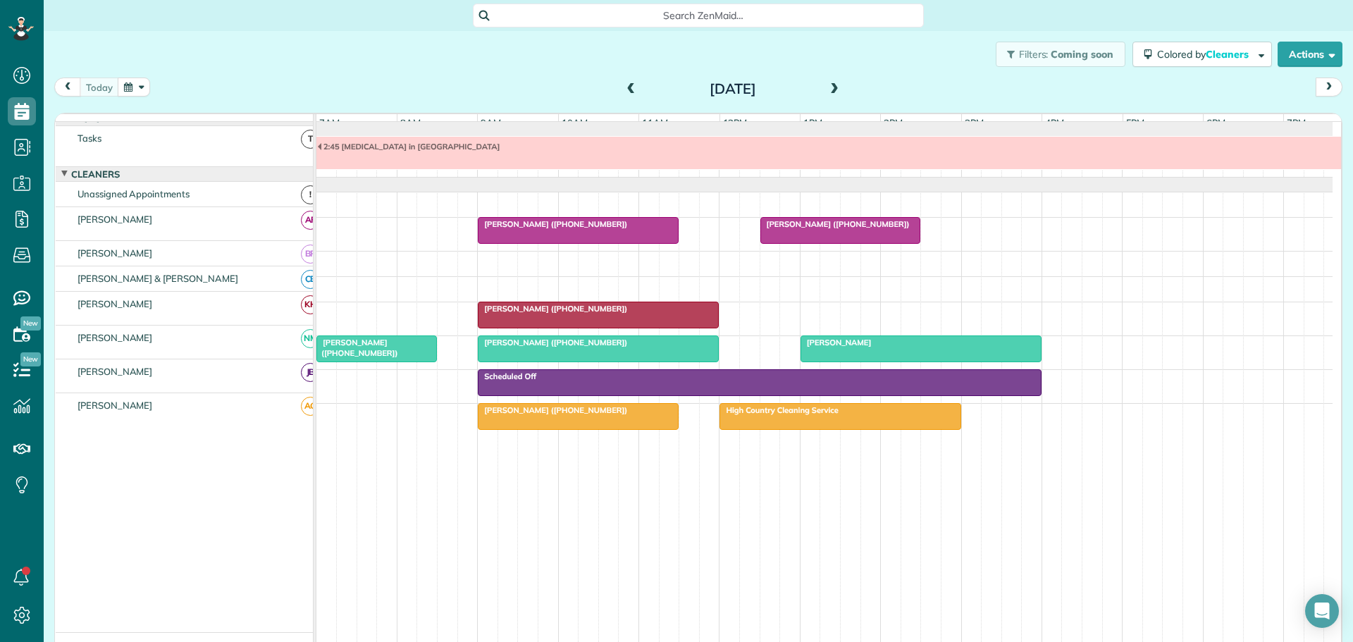
click at [519, 314] on span "Julia Courtney (+18287681037)" at bounding box center [552, 309] width 151 height 10
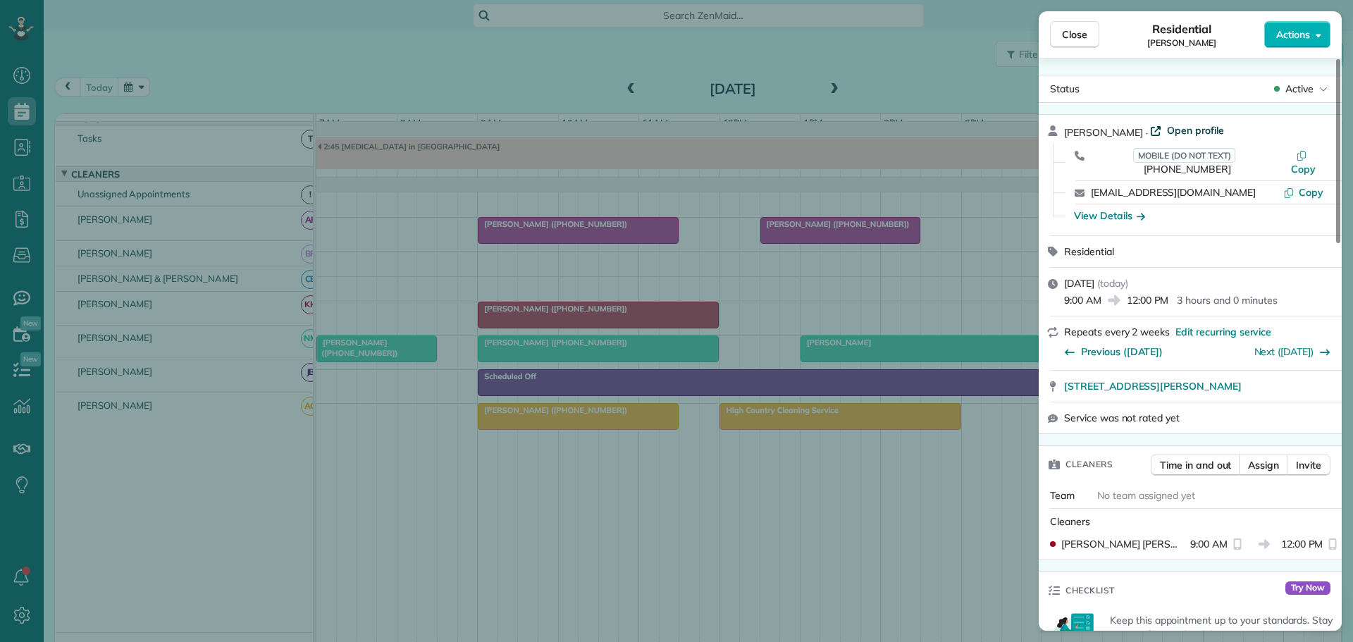
click at [1184, 124] on span "Open profile" at bounding box center [1195, 130] width 57 height 14
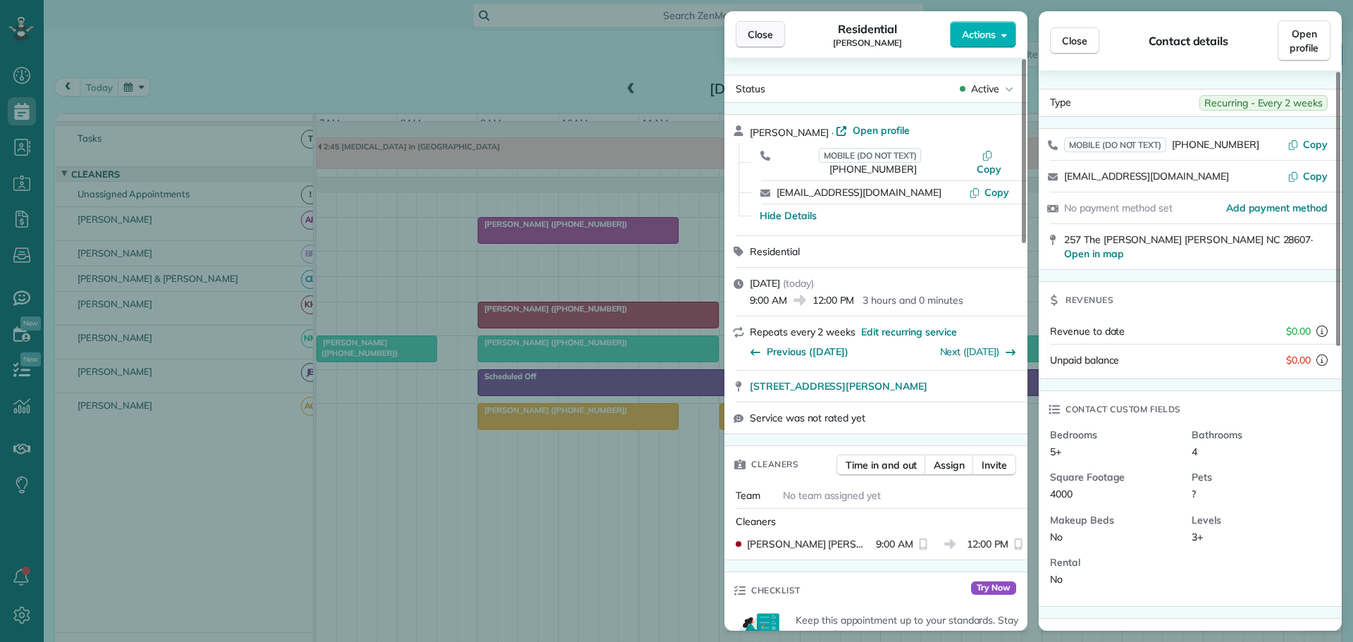
click at [763, 35] on span "Close" at bounding box center [759, 34] width 25 height 14
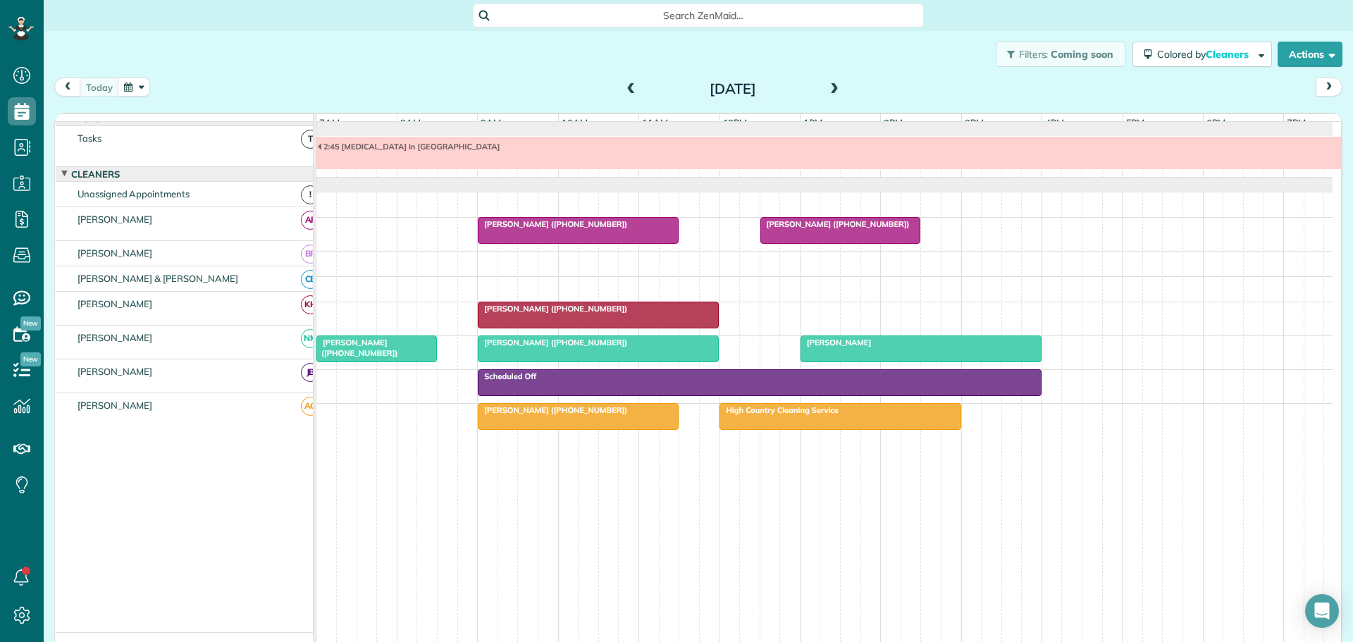
click at [346, 353] on span "Alison Neely (+19196070563)" at bounding box center [357, 347] width 82 height 20
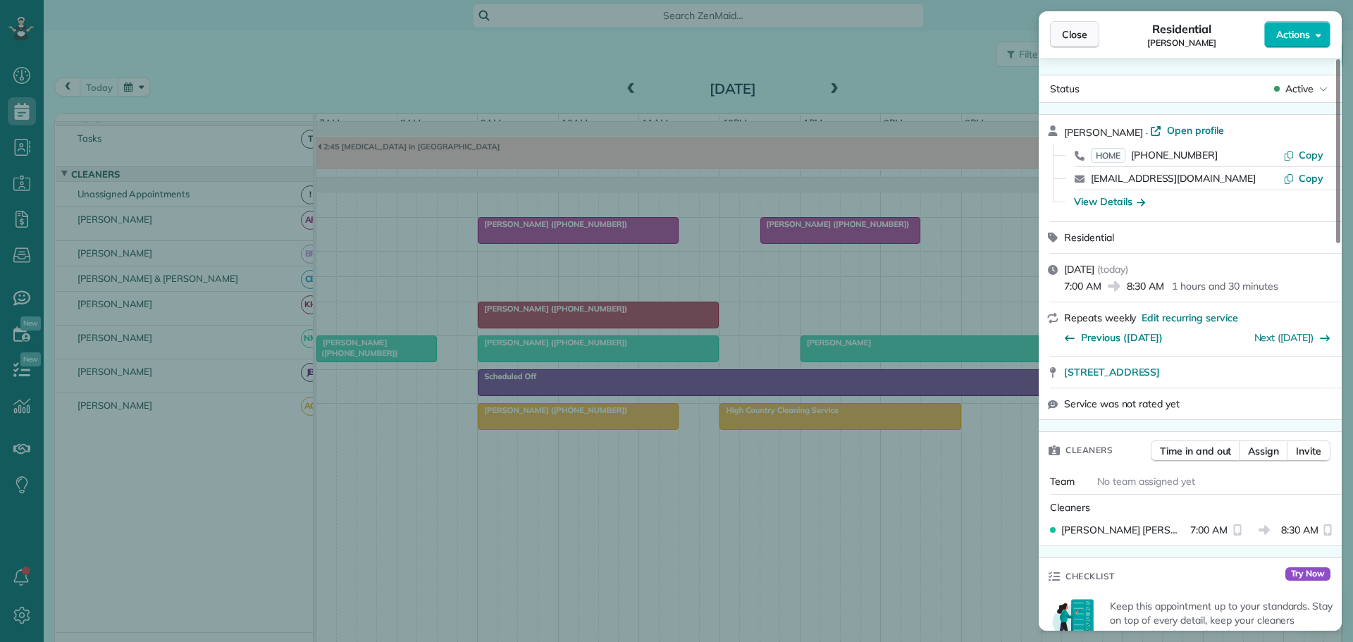
click at [1073, 31] on span "Close" at bounding box center [1074, 34] width 25 height 14
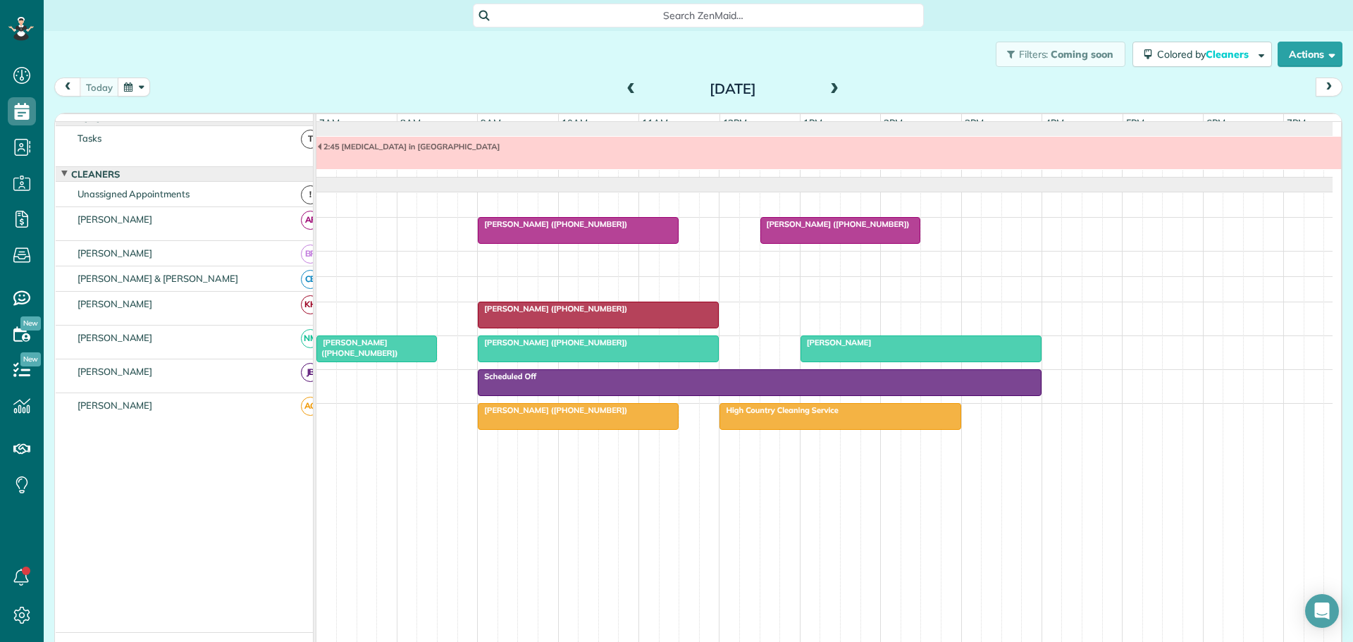
click at [583, 347] on span "Torre Hinnant (+18287291939)" at bounding box center [552, 342] width 151 height 10
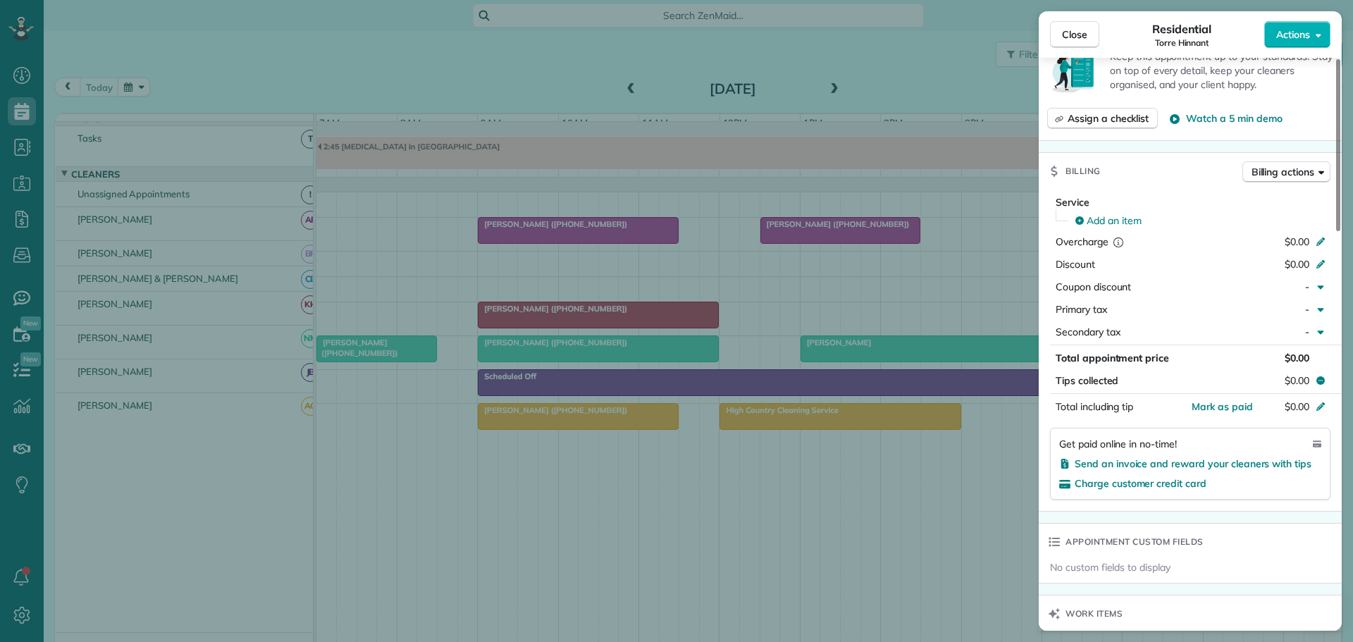
scroll to position [211, 0]
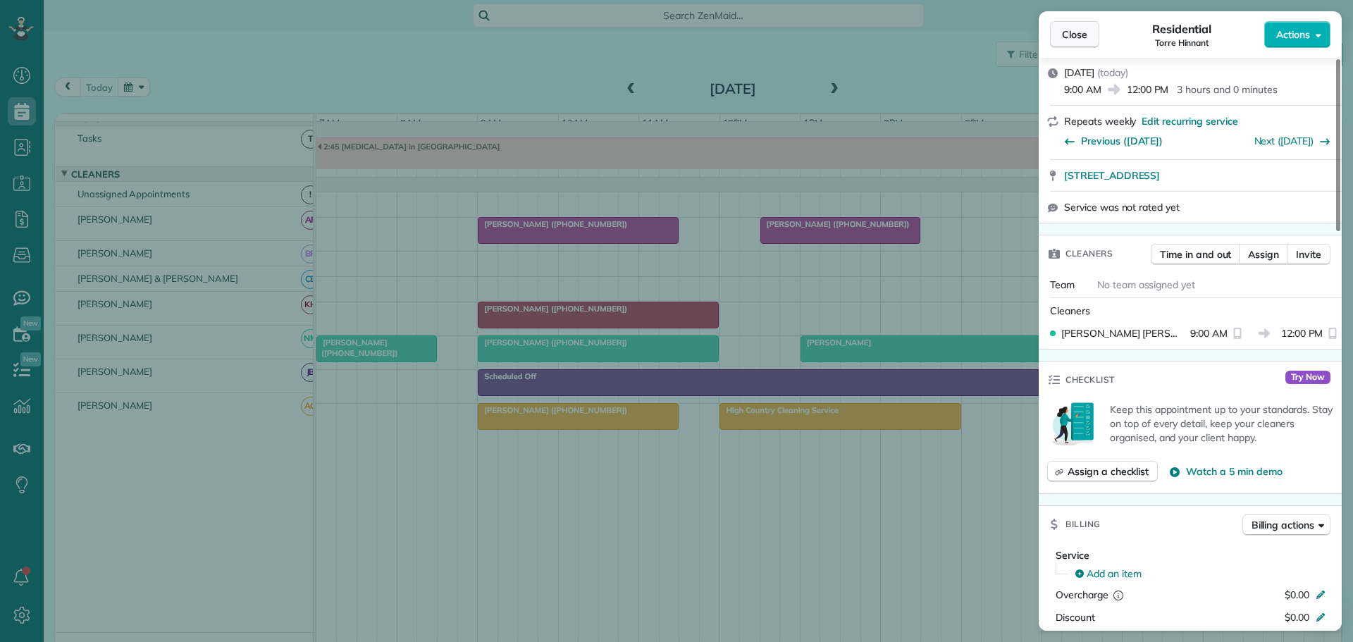
click at [1069, 35] on span "Close" at bounding box center [1074, 34] width 25 height 14
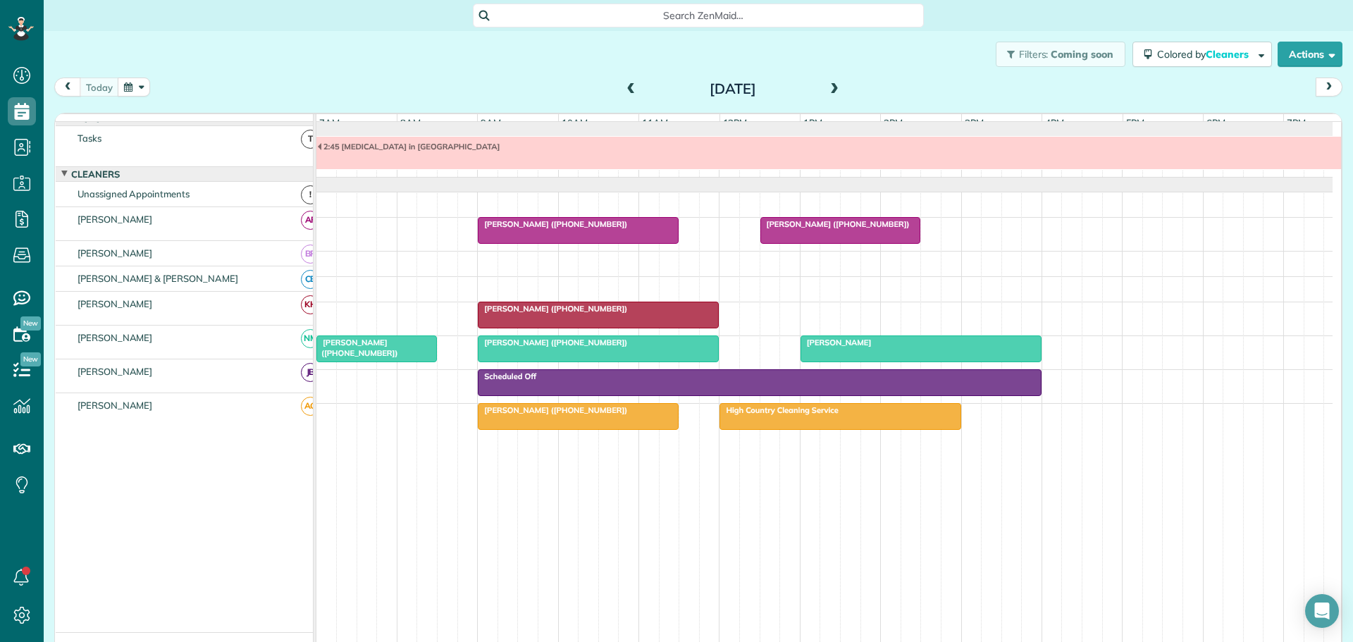
click at [501, 347] on span "Torre Hinnant (+18287291939)" at bounding box center [552, 342] width 151 height 10
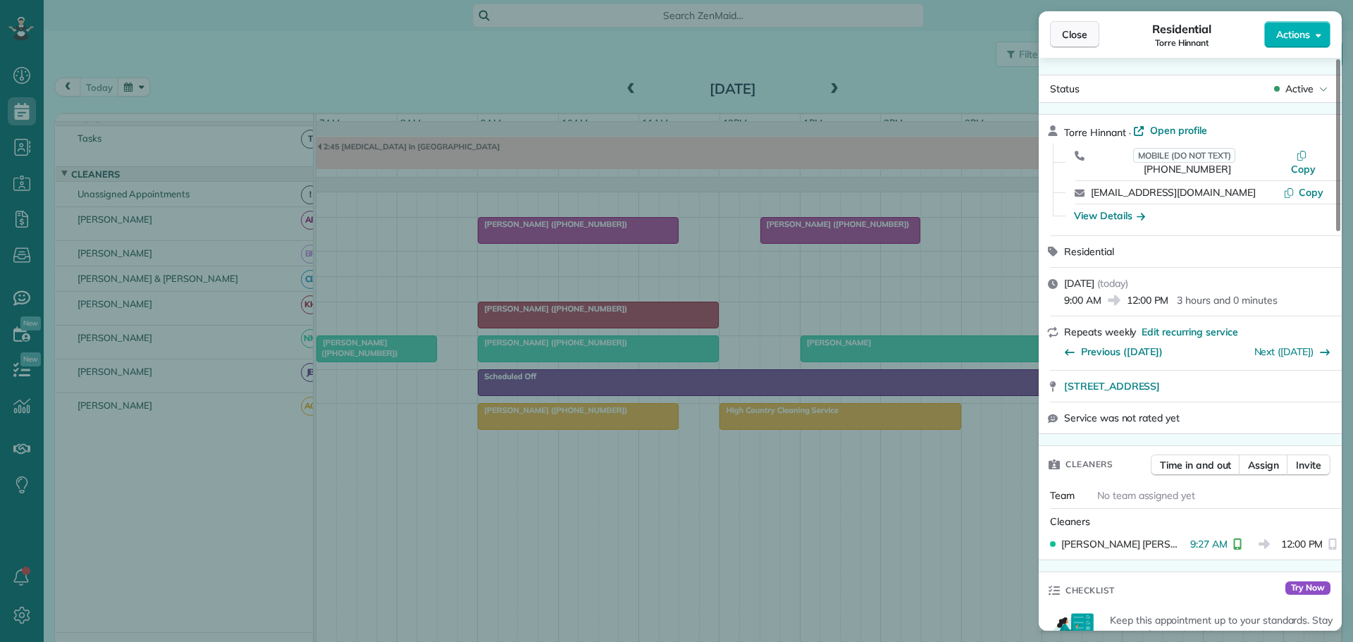
click at [1081, 37] on span "Close" at bounding box center [1074, 34] width 25 height 14
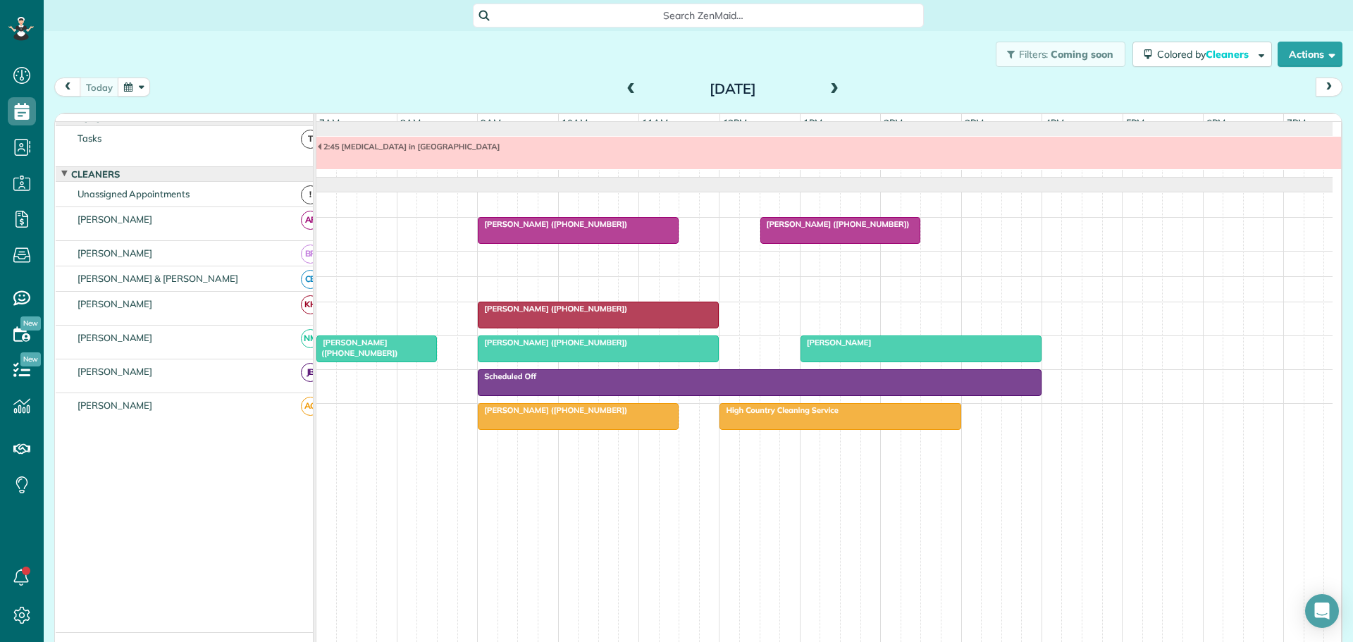
click at [547, 314] on span "Julia Courtney (+18287681037)" at bounding box center [552, 309] width 151 height 10
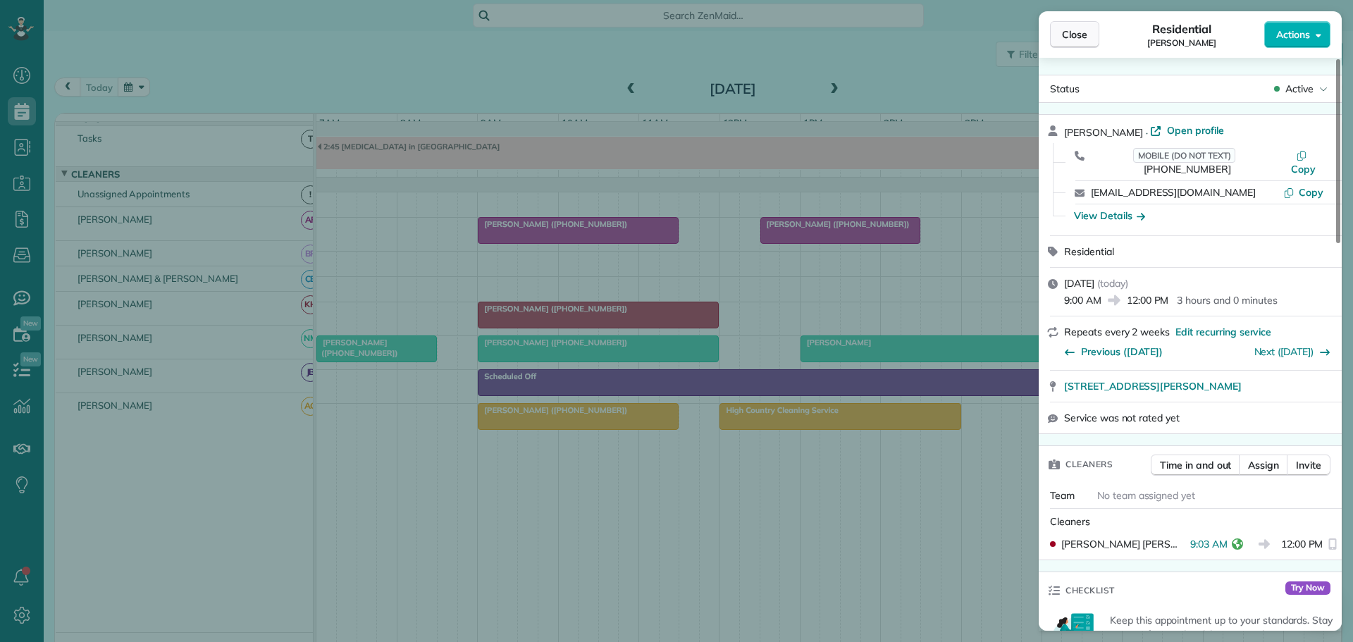
click at [1065, 33] on span "Close" at bounding box center [1074, 34] width 25 height 14
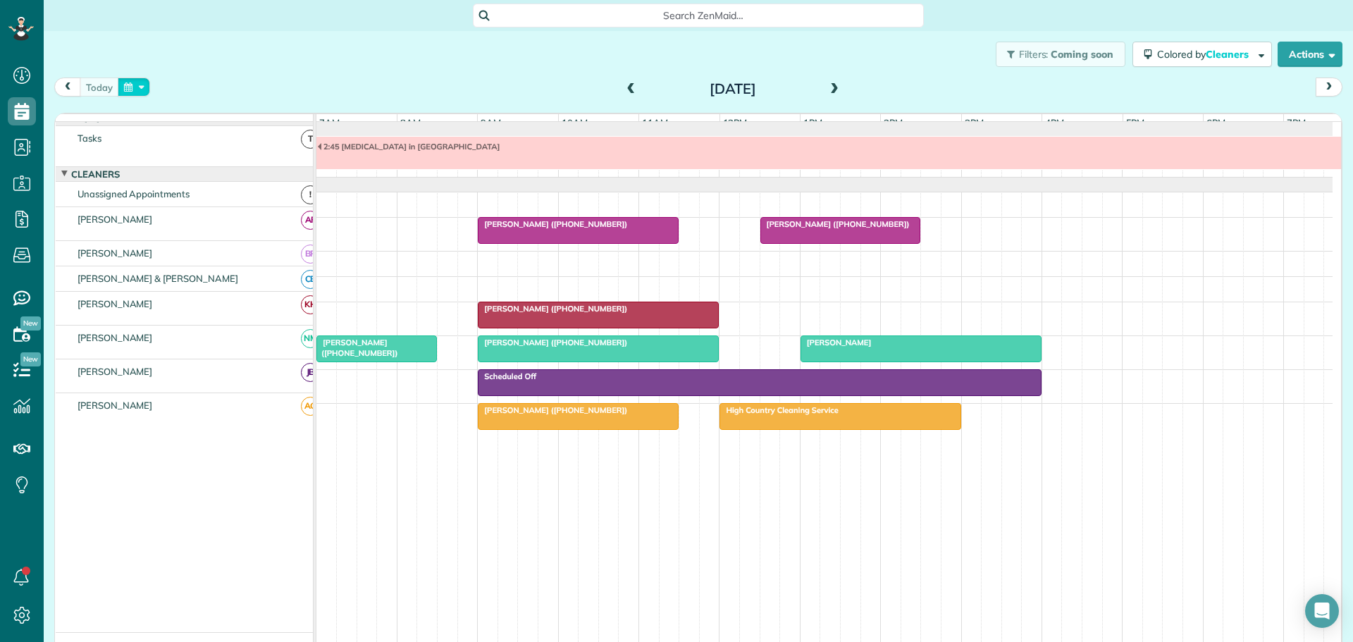
click at [137, 87] on button "button" at bounding box center [134, 86] width 32 height 19
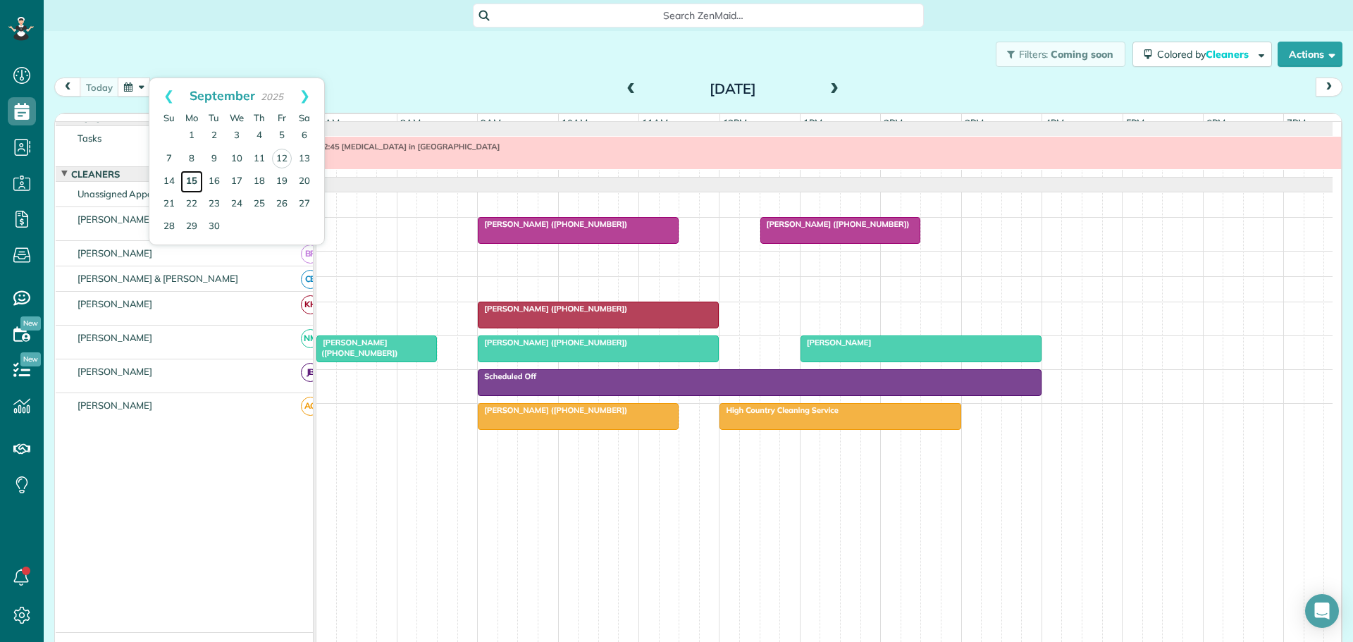
click at [188, 178] on link "15" at bounding box center [191, 181] width 23 height 23
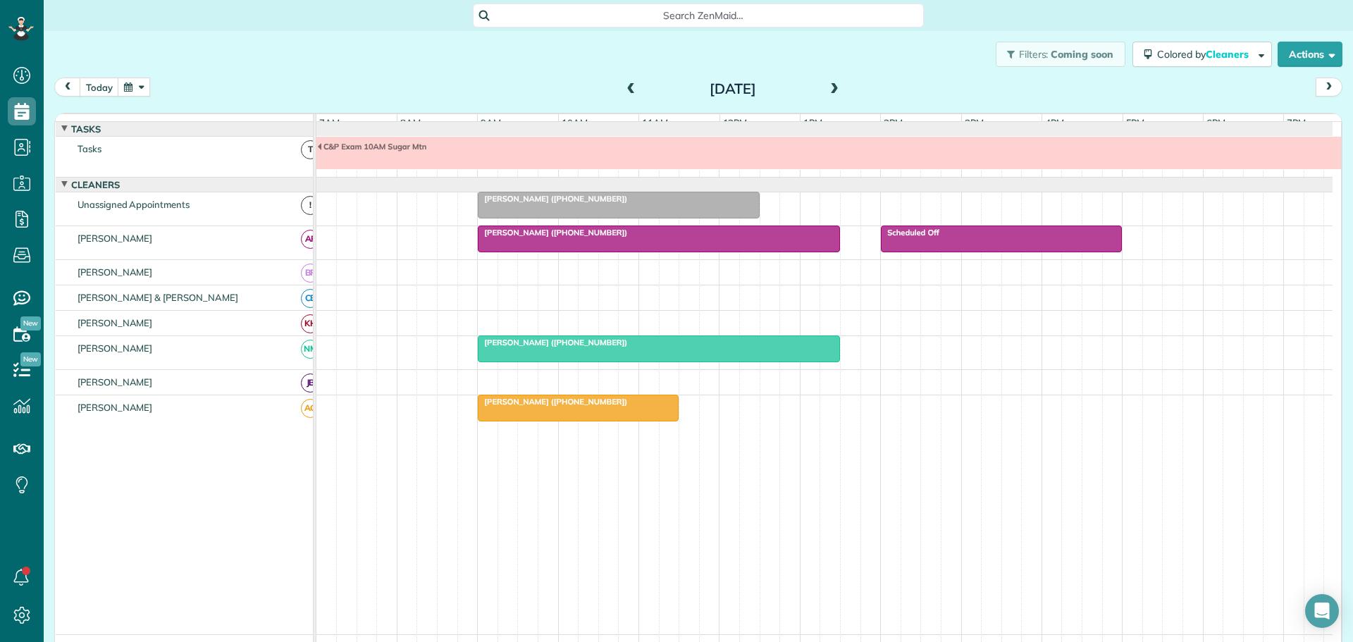
scroll to position [11, 0]
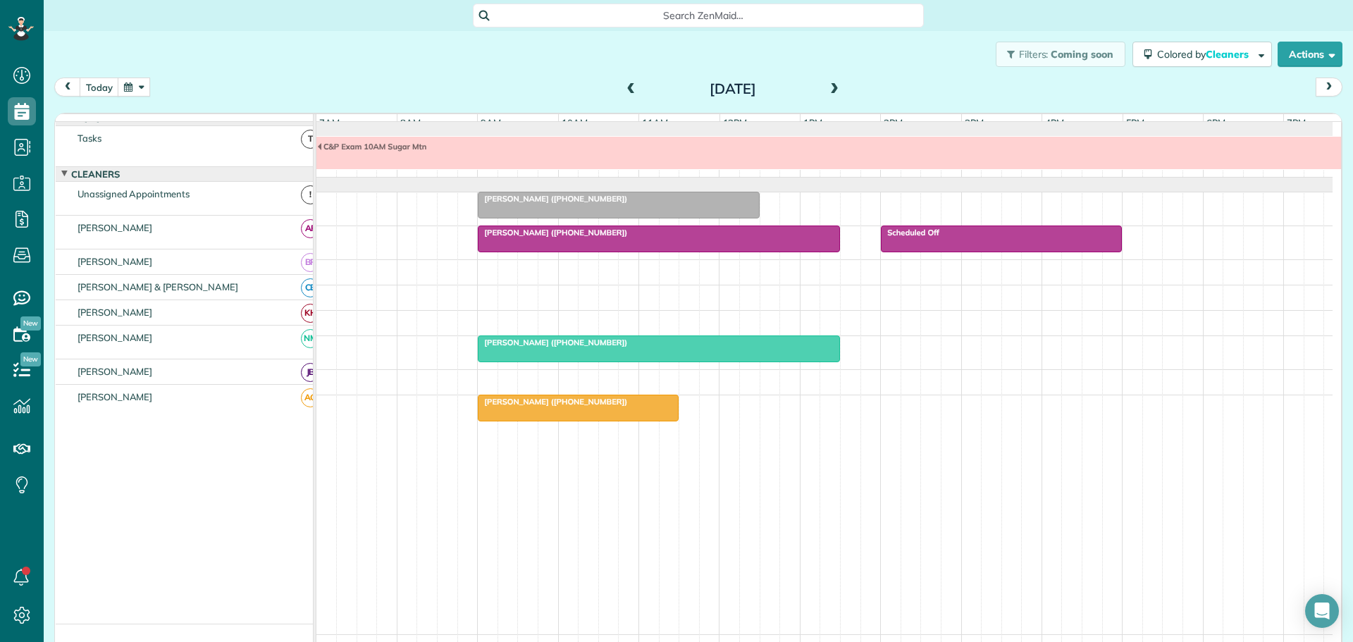
click at [524, 347] on span "Laura Dudley (+17048089292)" at bounding box center [552, 342] width 151 height 10
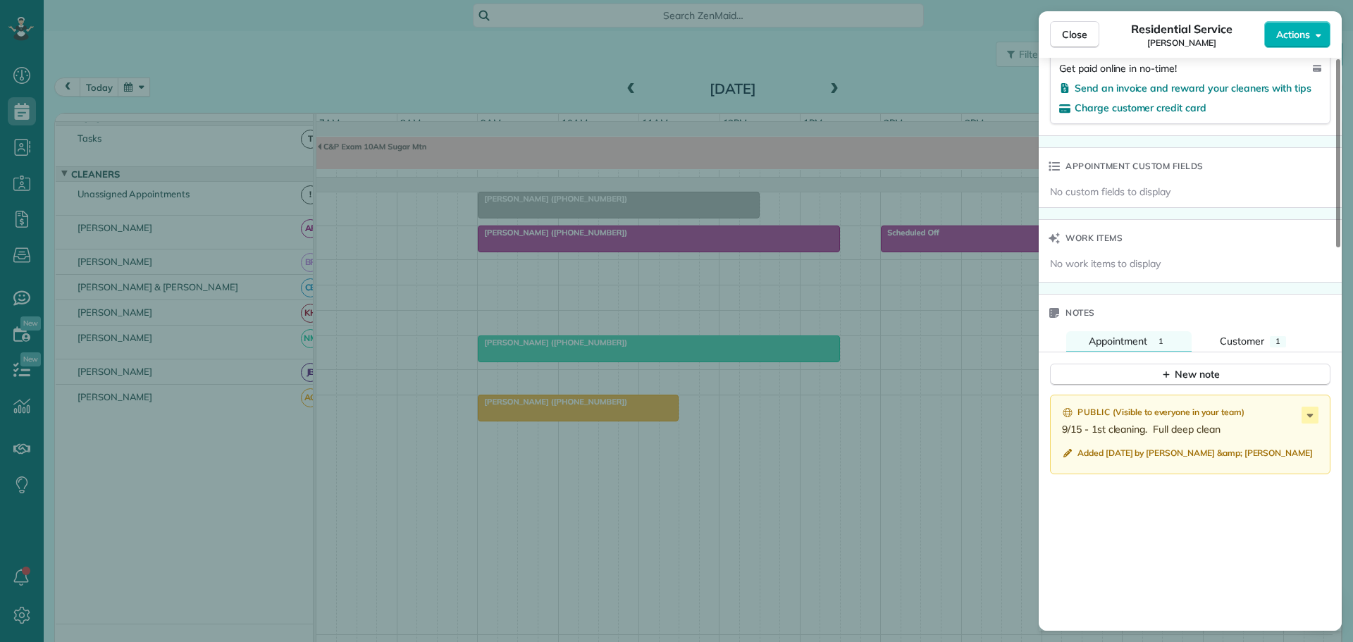
scroll to position [988, 0]
click at [1243, 334] on span "Customer" at bounding box center [1241, 340] width 44 height 13
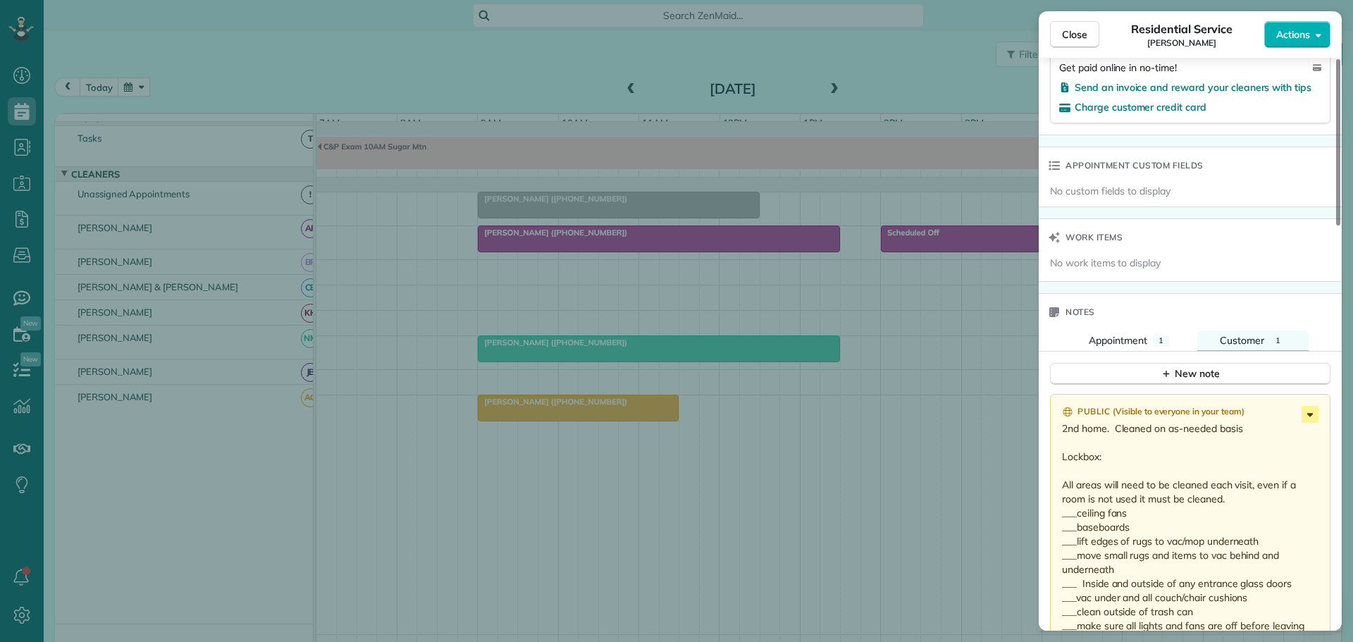
click at [1308, 406] on icon at bounding box center [1309, 414] width 17 height 17
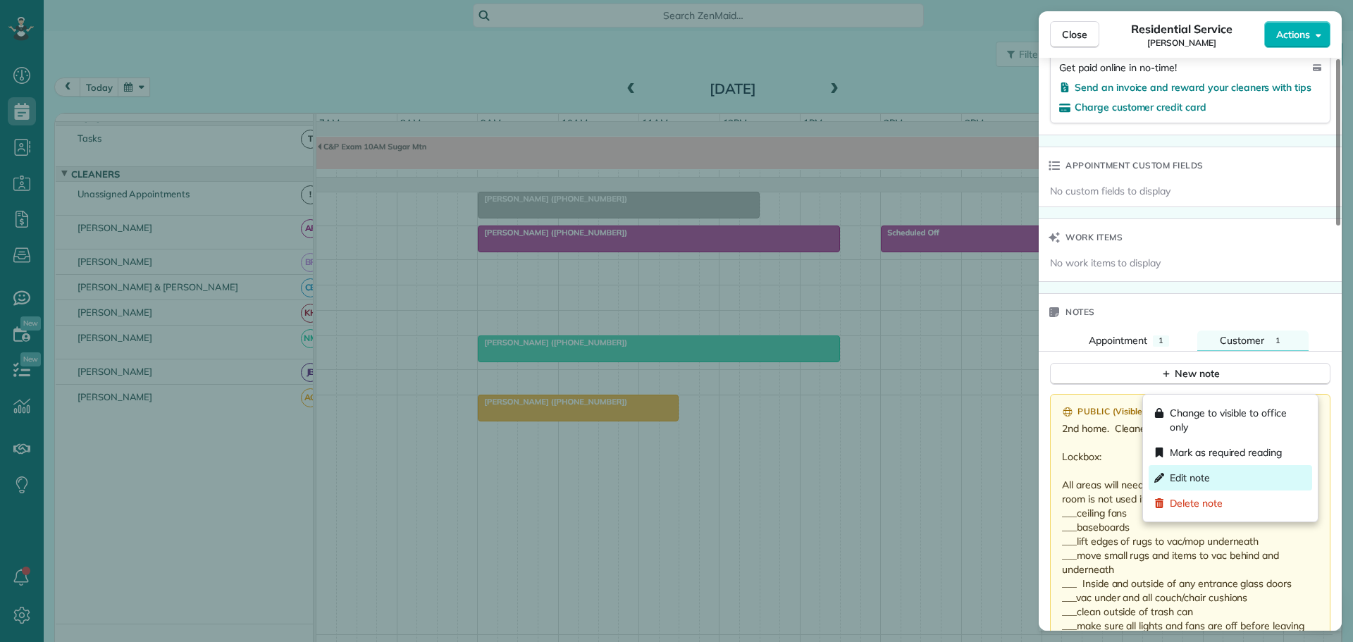
click at [1202, 474] on span "Edit note" at bounding box center [1189, 478] width 40 height 14
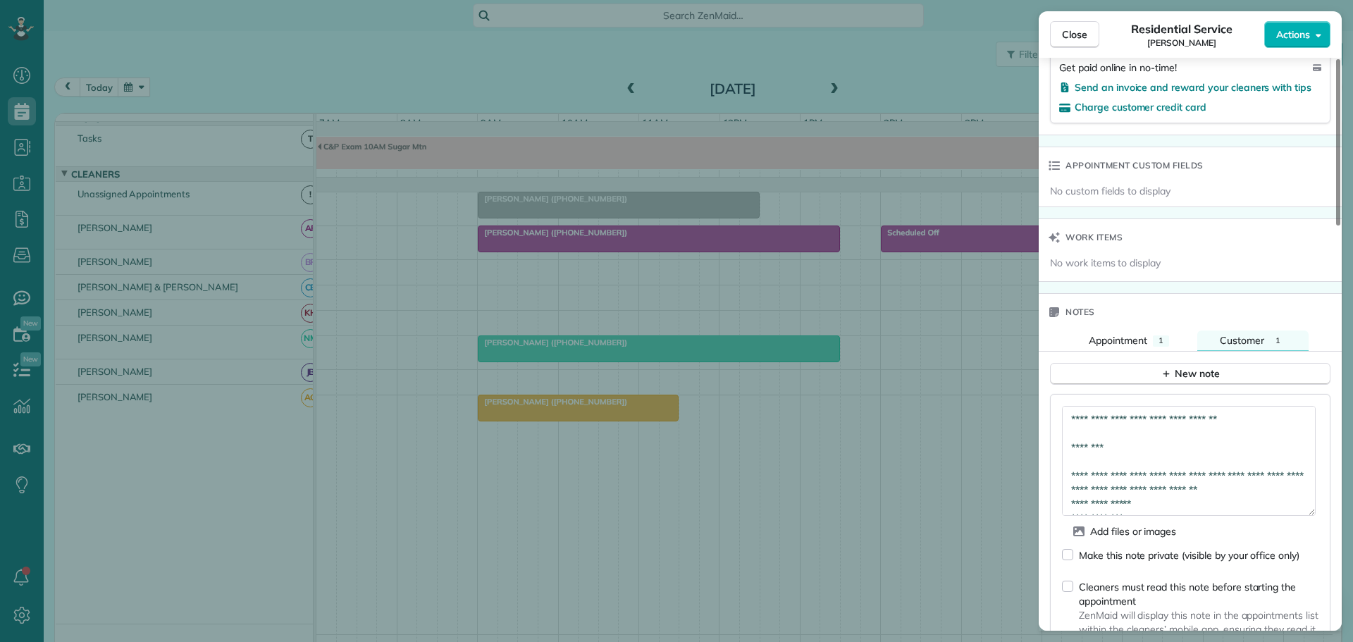
drag, startPoint x: 1312, startPoint y: 414, endPoint x: 1081, endPoint y: 427, distance: 232.1
click at [1305, 488] on textarea "**********" at bounding box center [1189, 461] width 254 height 110
click at [1123, 418] on textarea "**********" at bounding box center [1189, 463] width 254 height 114
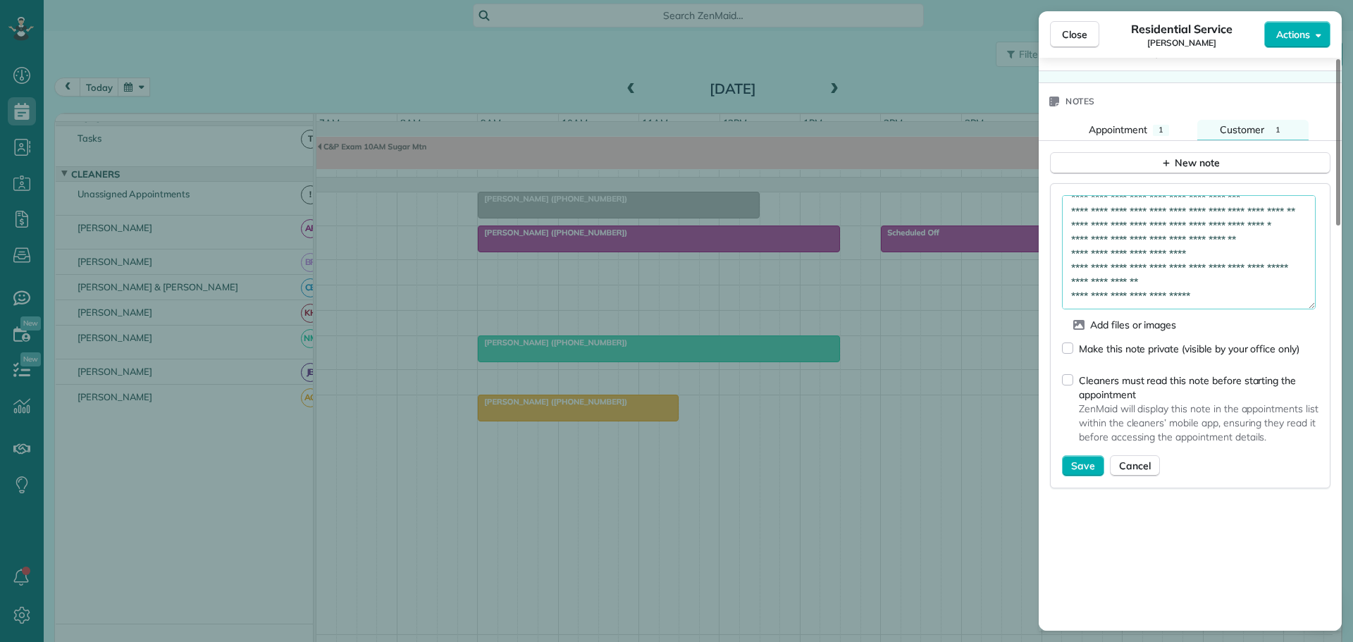
scroll to position [1200, 0]
type textarea "**********"
click at [1074, 458] on span "Save" at bounding box center [1083, 465] width 24 height 14
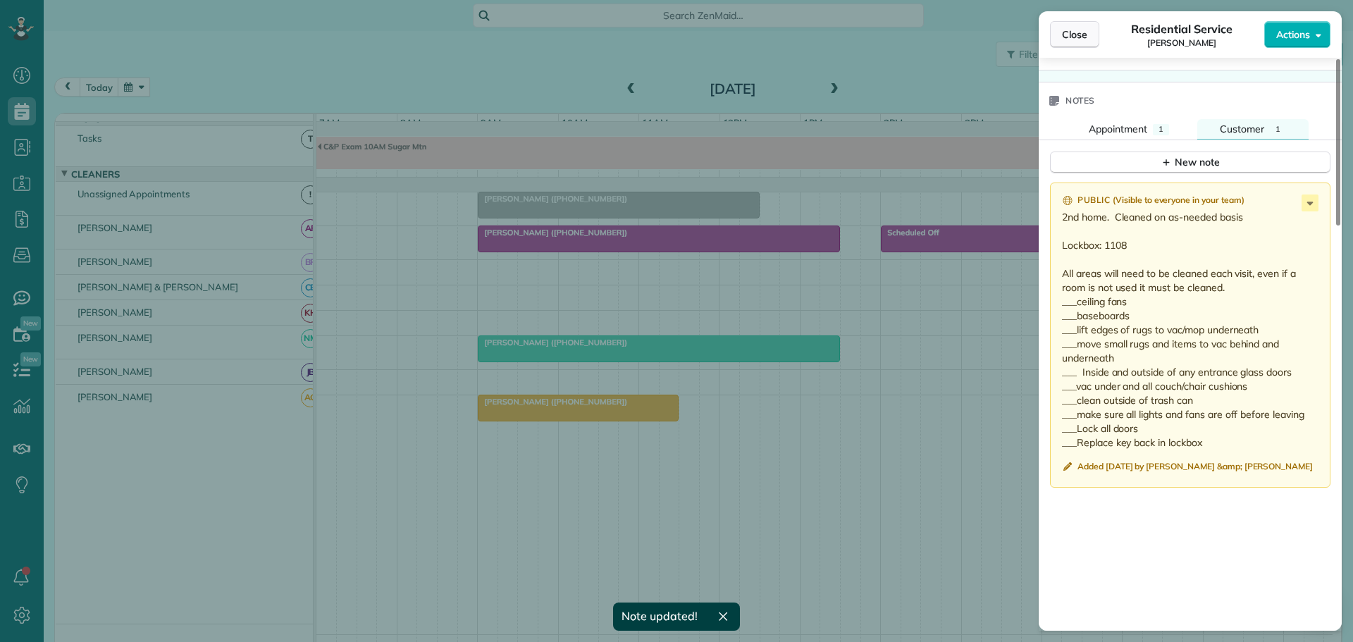
click at [1076, 37] on span "Close" at bounding box center [1074, 34] width 25 height 14
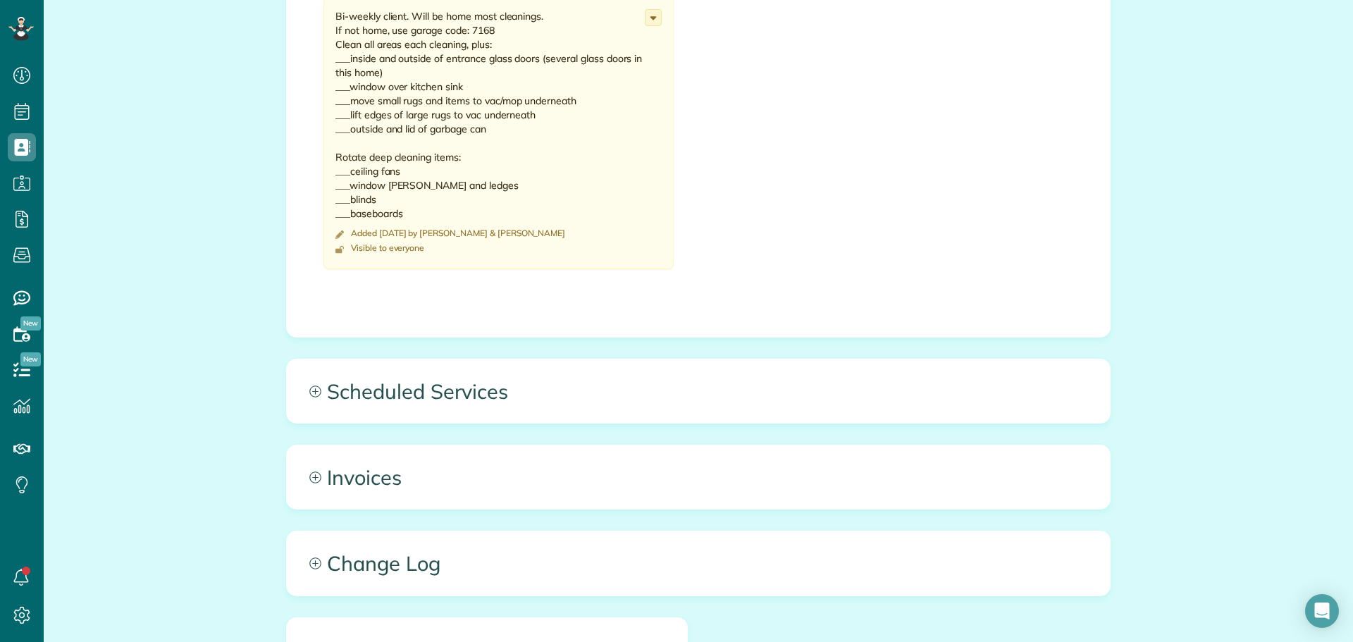
scroll to position [704, 0]
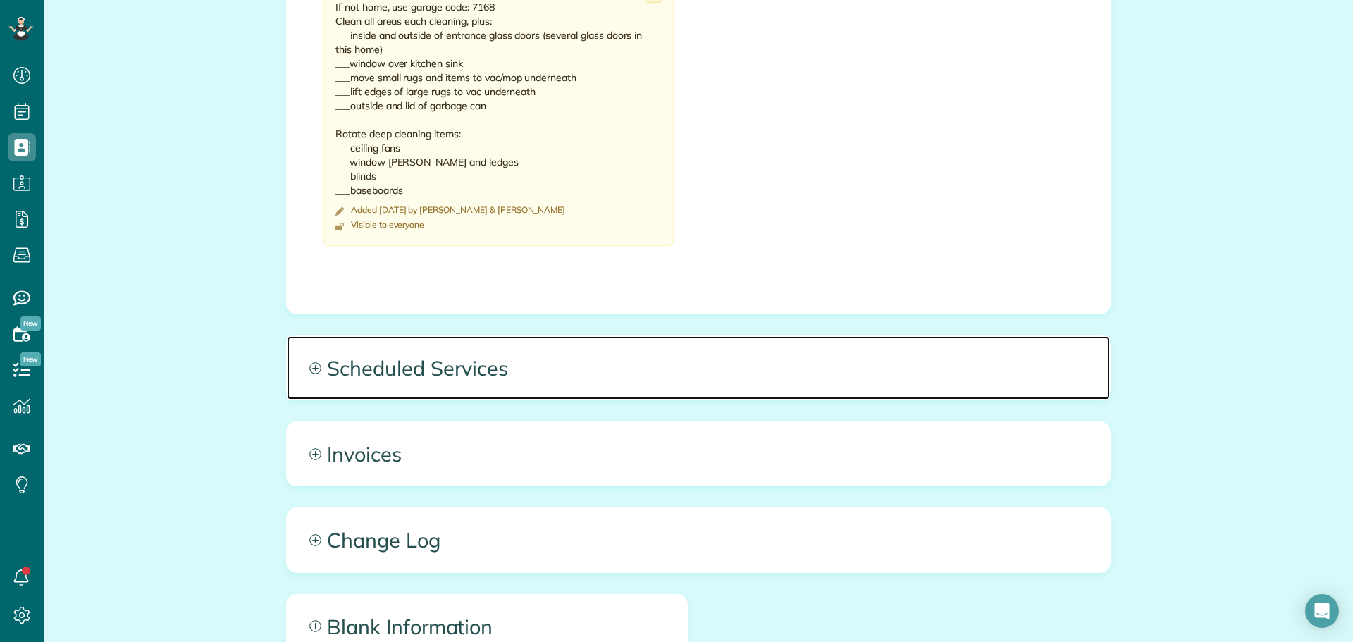
click at [463, 368] on span "Scheduled Services" at bounding box center [698, 367] width 823 height 63
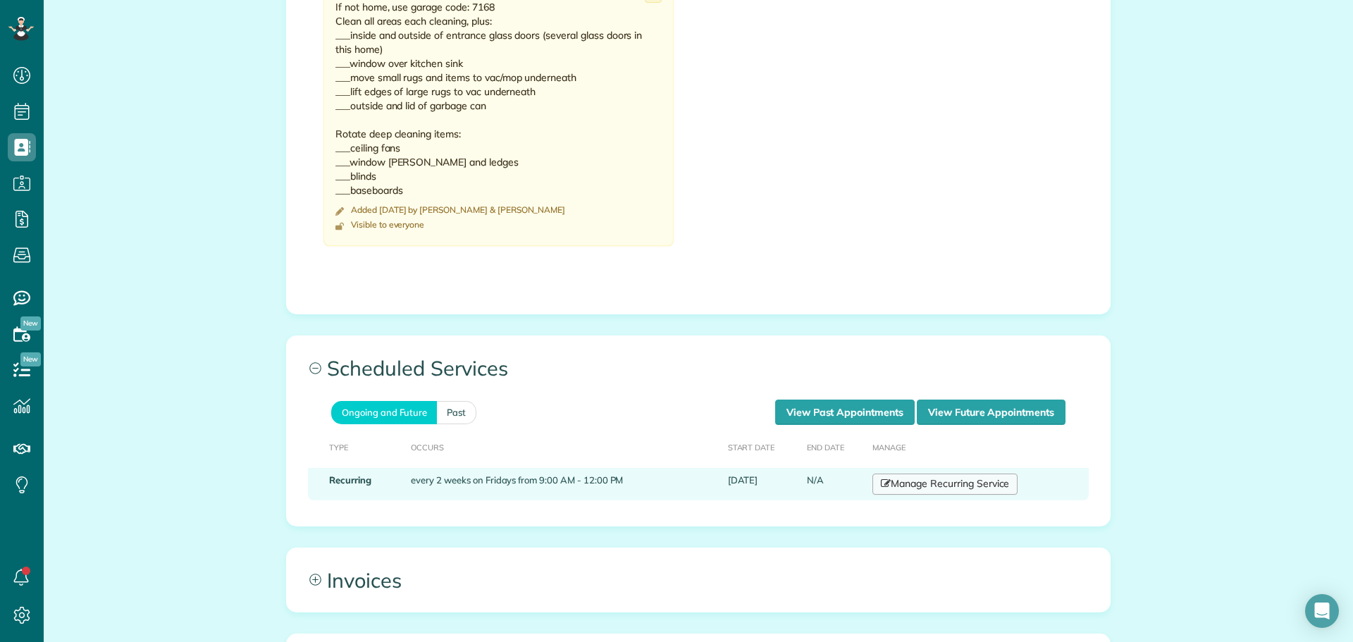
click at [960, 483] on link "Manage Recurring Service" at bounding box center [944, 483] width 145 height 21
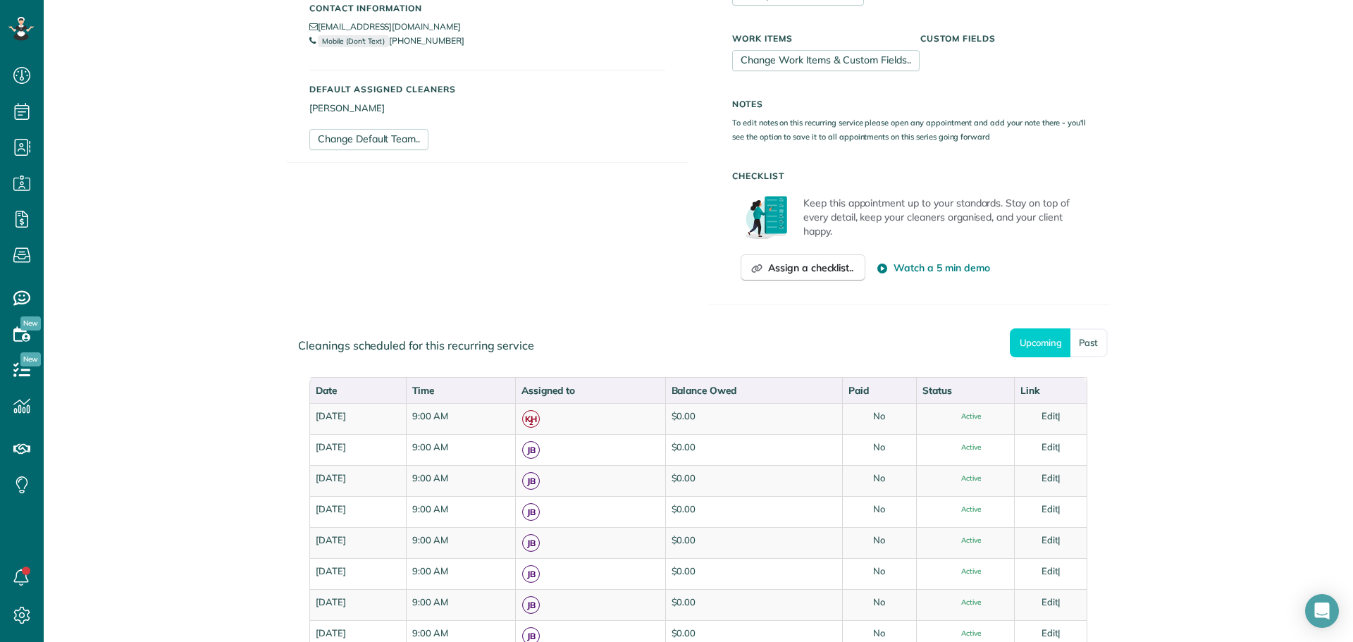
scroll to position [423, 0]
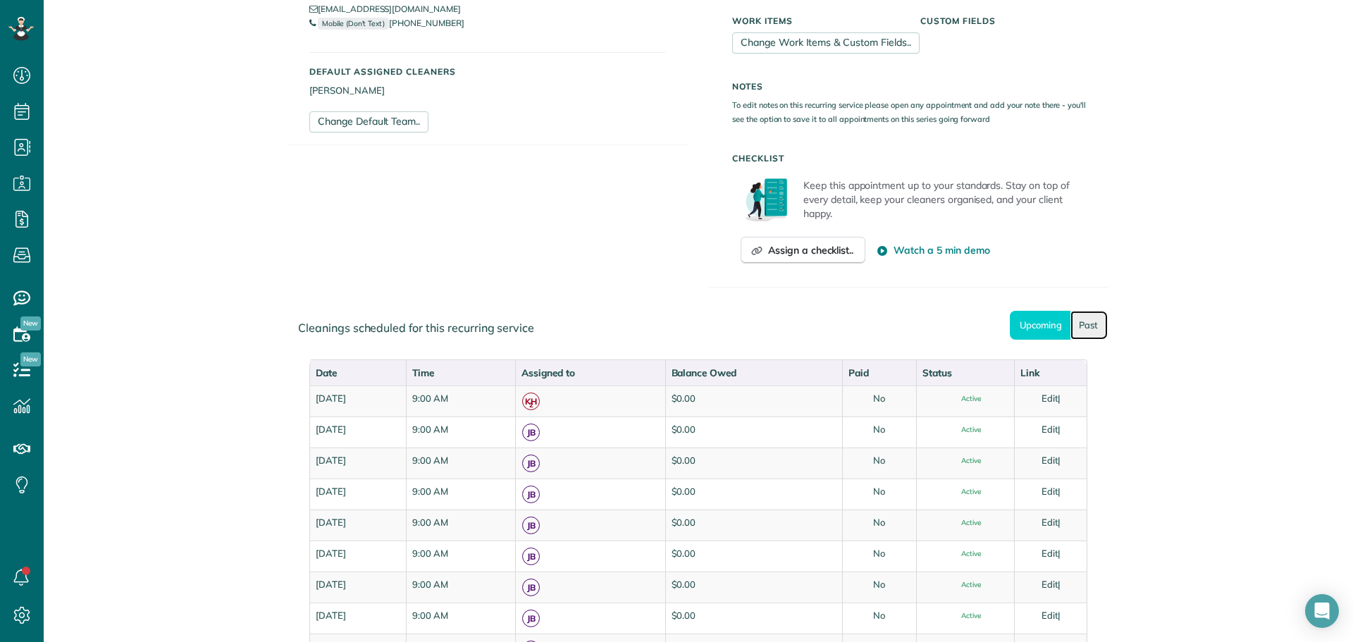
click at [1088, 327] on link "Past" at bounding box center [1088, 325] width 37 height 29
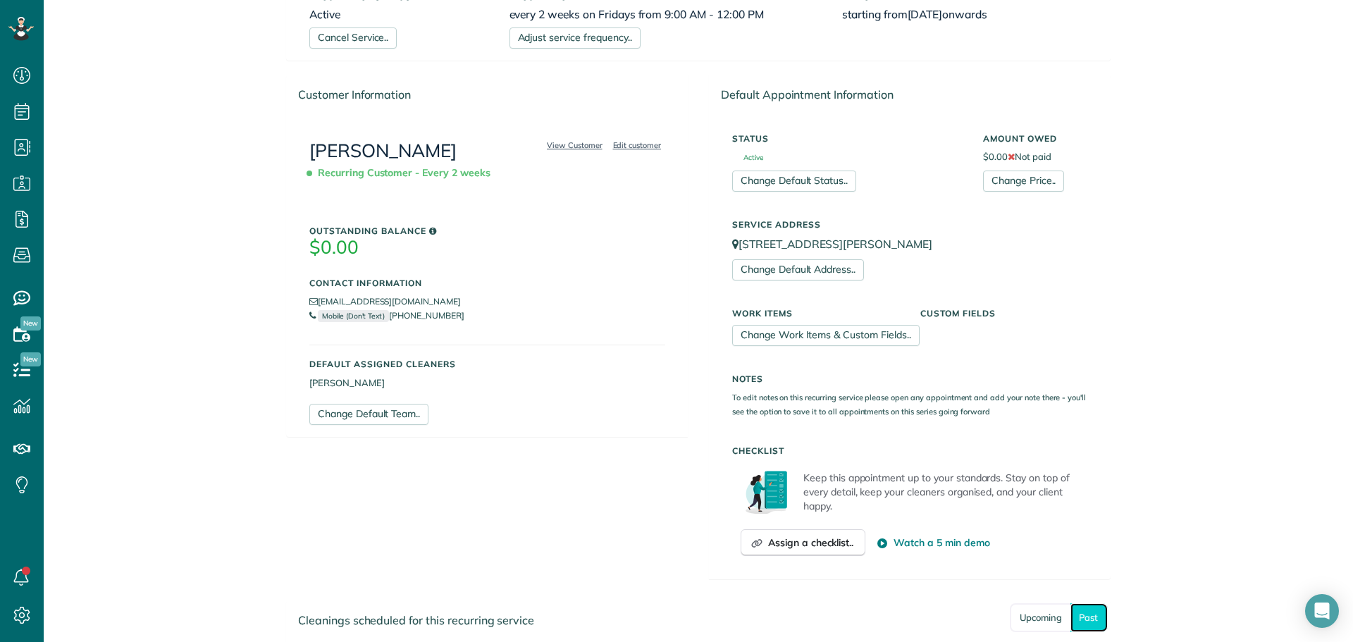
scroll to position [0, 0]
